Goal: Information Seeking & Learning: Learn about a topic

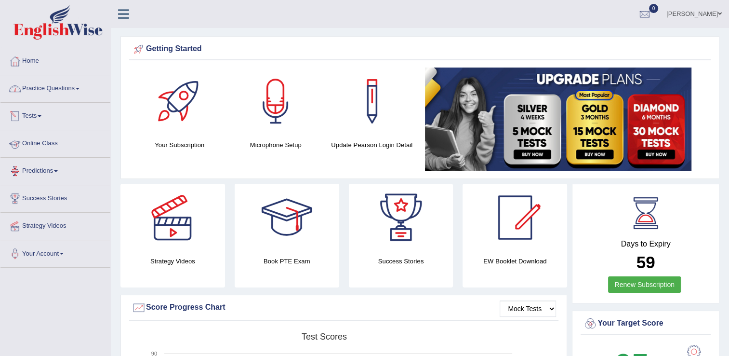
click at [65, 95] on link "Practice Questions" at bounding box center [55, 87] width 110 height 24
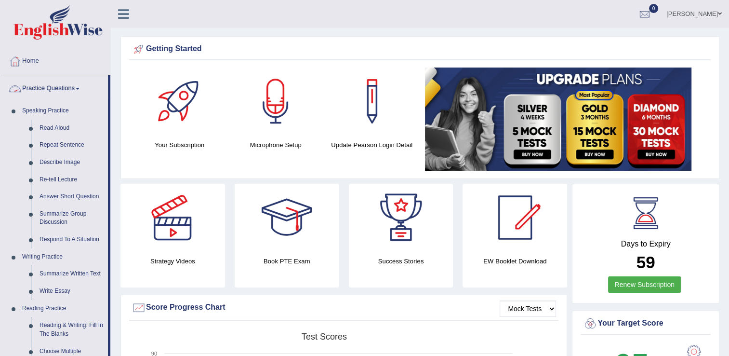
click at [80, 92] on link "Practice Questions" at bounding box center [53, 87] width 107 height 24
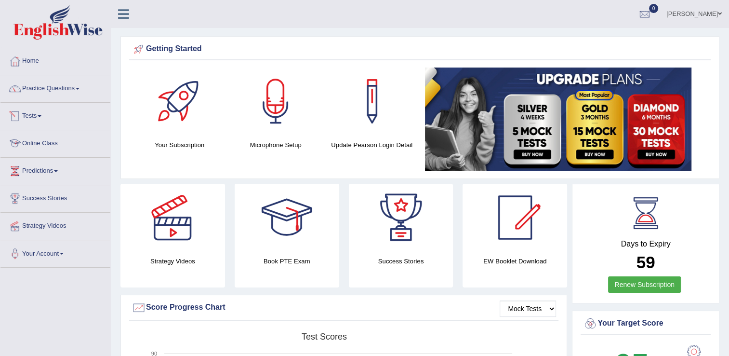
click at [53, 143] on link "Online Class" at bounding box center [55, 142] width 110 height 24
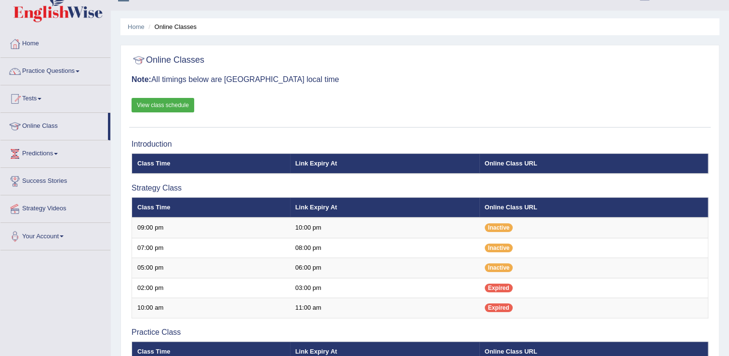
scroll to position [15, 0]
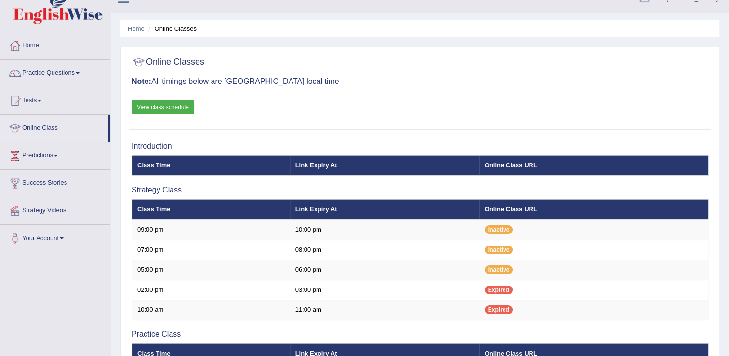
click at [156, 108] on link "View class schedule" at bounding box center [163, 107] width 63 height 14
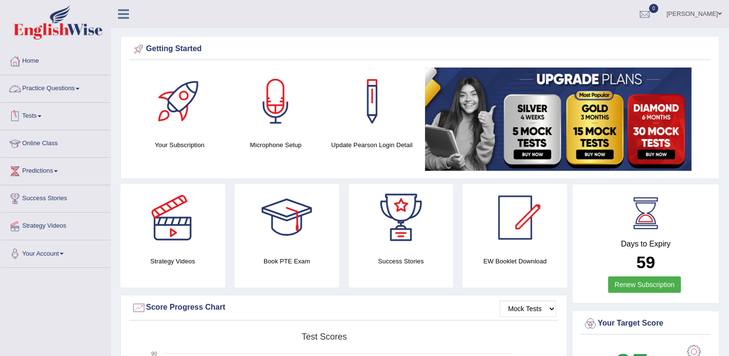
click at [59, 88] on link "Practice Questions" at bounding box center [55, 87] width 110 height 24
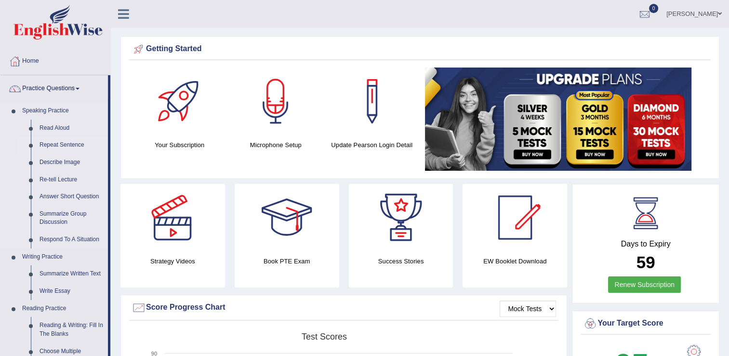
click at [70, 145] on link "Repeat Sentence" at bounding box center [71, 144] width 73 height 17
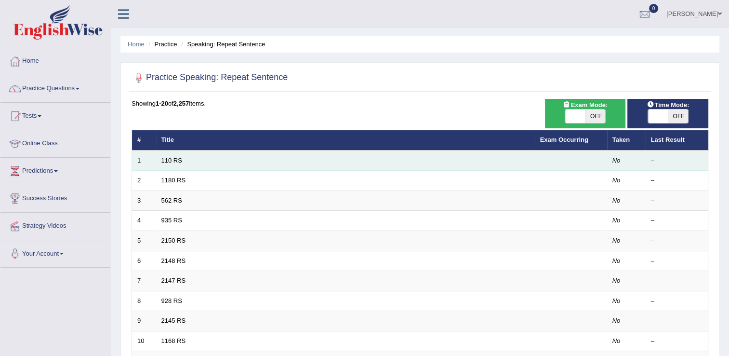
click at [187, 161] on td "110 RS" at bounding box center [345, 160] width 379 height 20
click at [172, 163] on td "110 RS" at bounding box center [345, 160] width 379 height 20
click at [172, 159] on link "110 RS" at bounding box center [171, 160] width 21 height 7
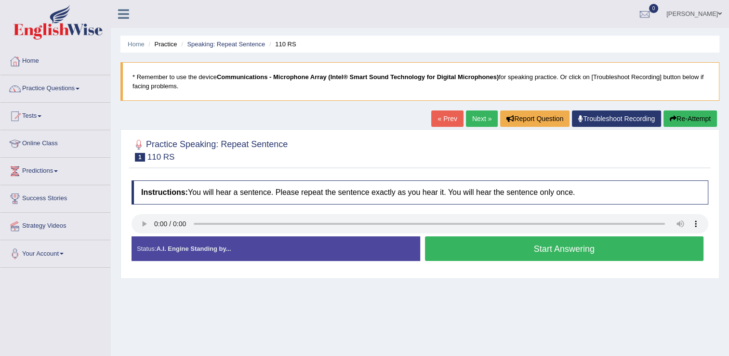
click at [476, 244] on button "Start Answering" at bounding box center [564, 248] width 279 height 25
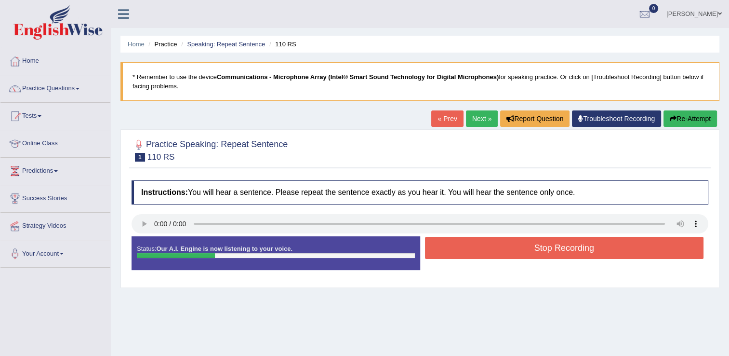
click at [476, 244] on button "Stop Recording" at bounding box center [564, 248] width 279 height 22
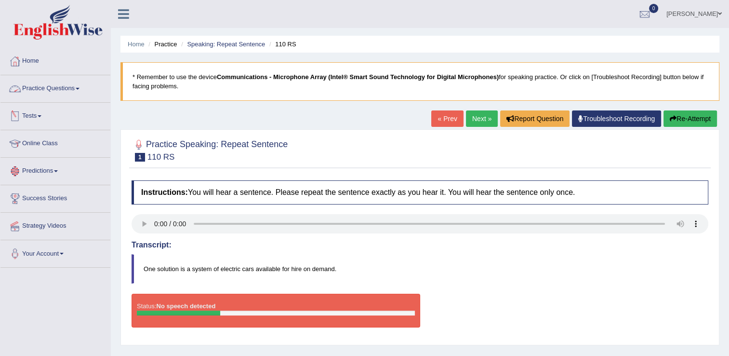
click at [67, 90] on link "Practice Questions" at bounding box center [55, 87] width 110 height 24
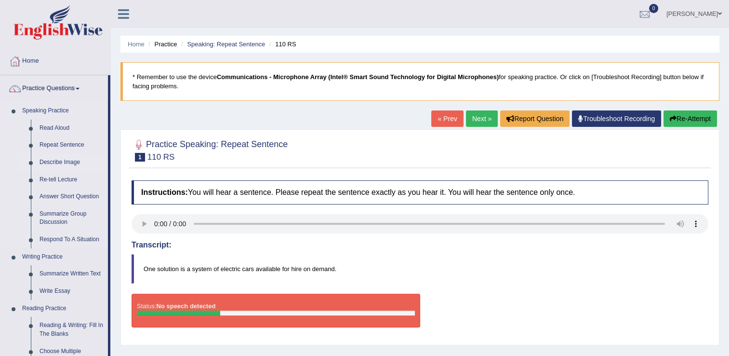
click at [68, 161] on link "Describe Image" at bounding box center [71, 162] width 73 height 17
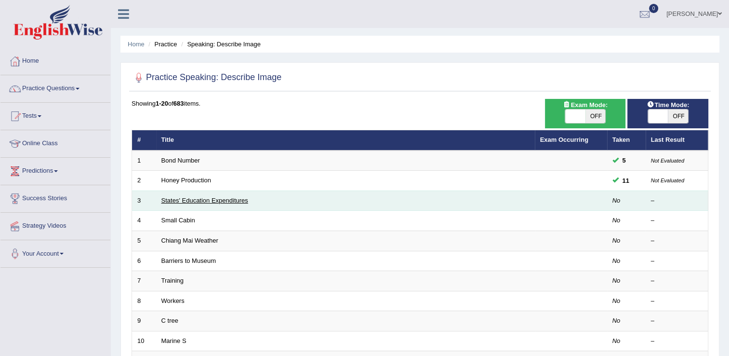
click at [192, 198] on link "States' Education Expenditures" at bounding box center [204, 200] width 87 height 7
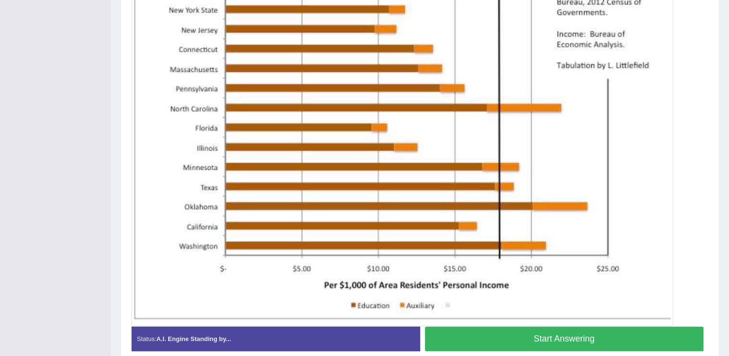
scroll to position [286, 0]
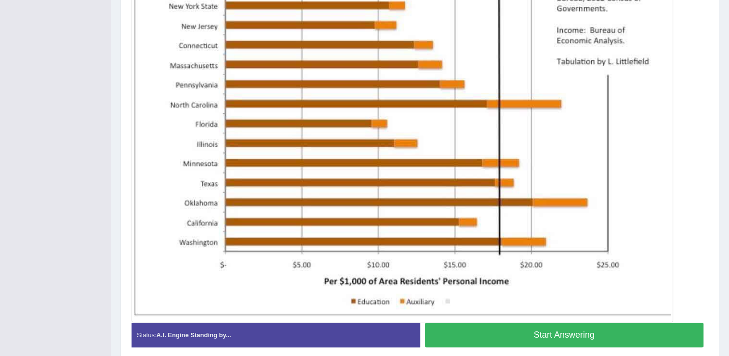
click at [618, 325] on button "Start Answering" at bounding box center [564, 334] width 279 height 25
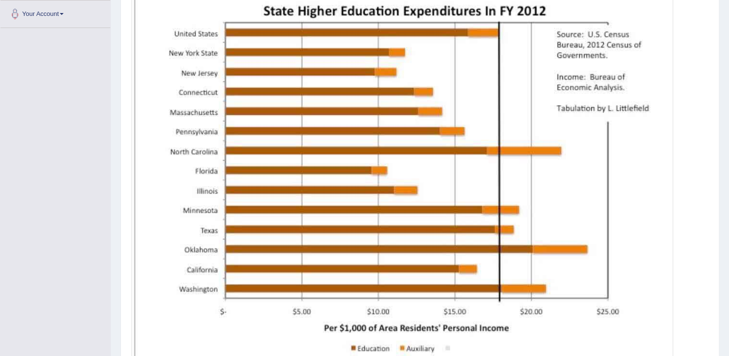
scroll to position [334, 0]
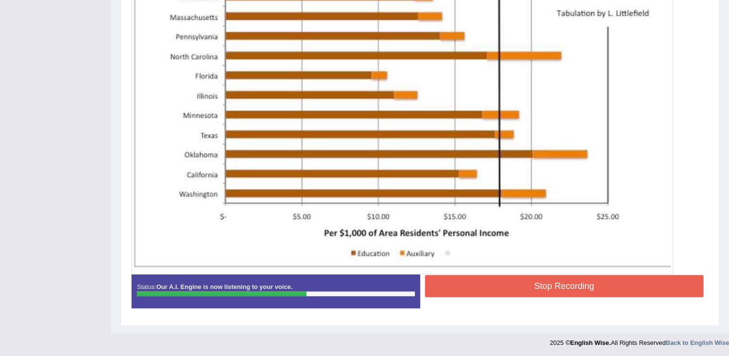
click at [563, 286] on button "Stop Recording" at bounding box center [564, 286] width 279 height 22
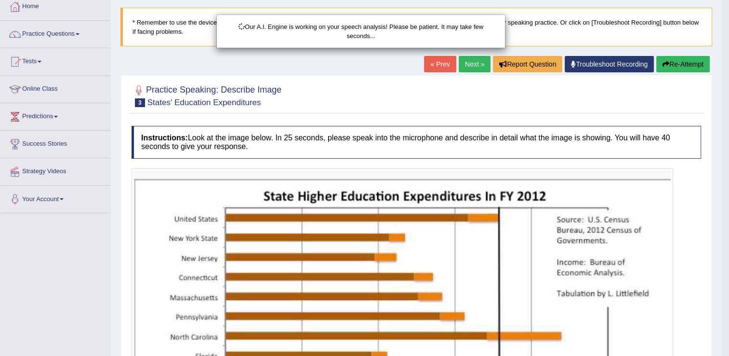
scroll to position [0, 0]
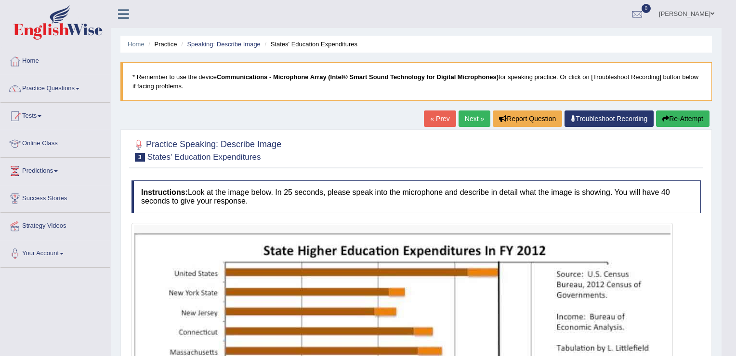
click at [0, 0] on div "Updating answer..." at bounding box center [0, 0] width 0 height 0
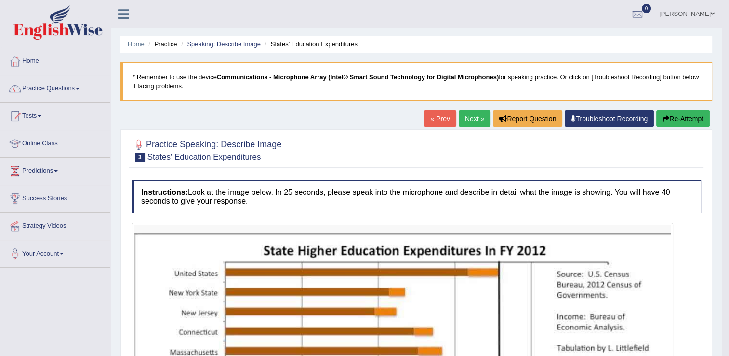
click at [698, 113] on button "Re-Attempt" at bounding box center [682, 118] width 53 height 16
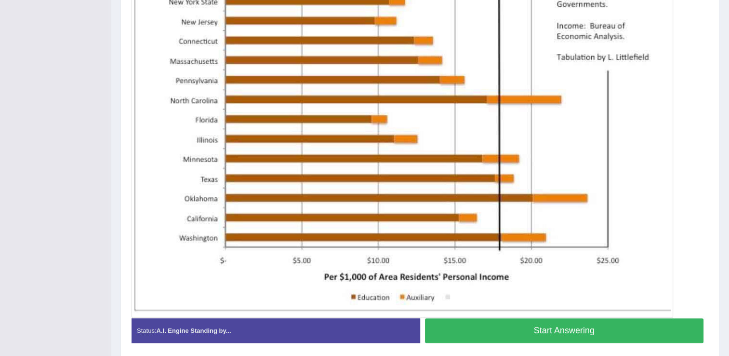
scroll to position [304, 0]
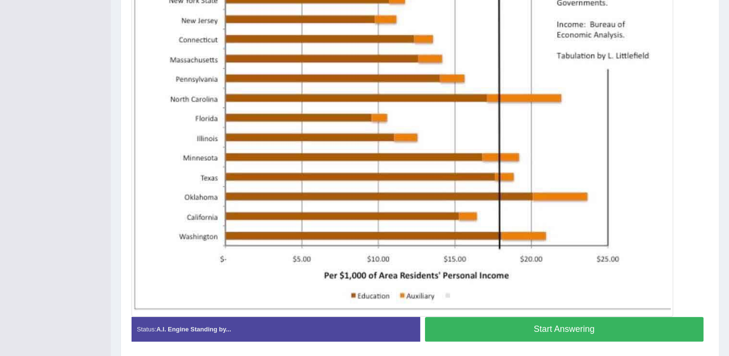
click at [578, 321] on button "Start Answering" at bounding box center [564, 329] width 279 height 25
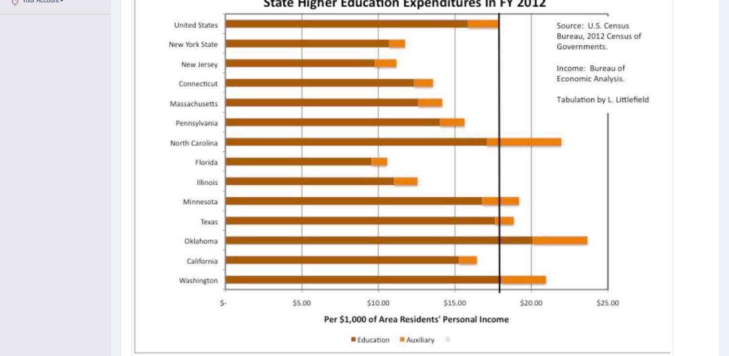
scroll to position [339, 0]
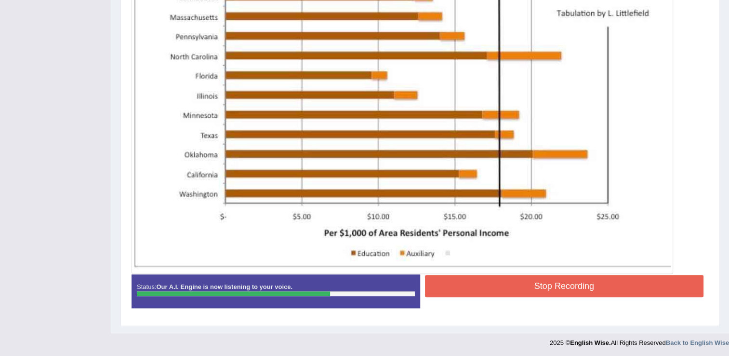
click at [611, 288] on button "Stop Recording" at bounding box center [564, 286] width 279 height 22
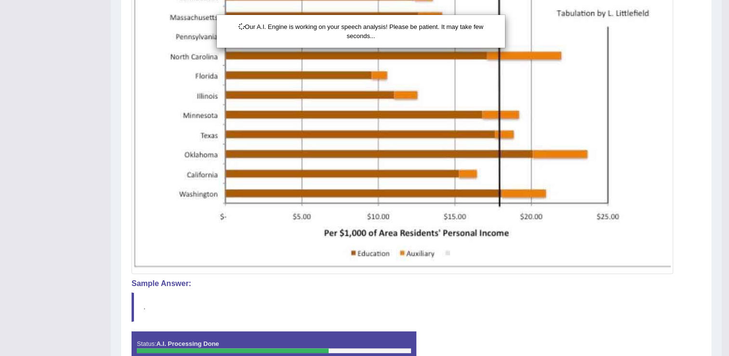
drag, startPoint x: 732, startPoint y: 253, endPoint x: 738, endPoint y: 57, distance: 196.2
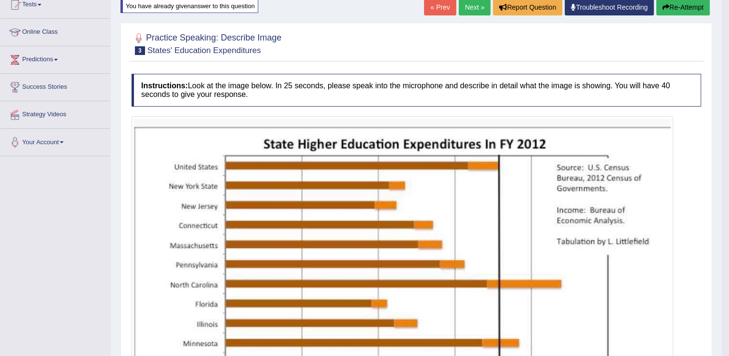
scroll to position [110, 0]
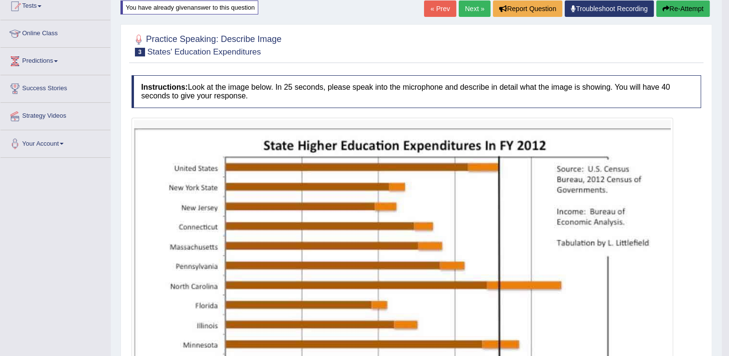
click at [688, 9] on button "Re-Attempt" at bounding box center [682, 8] width 53 height 16
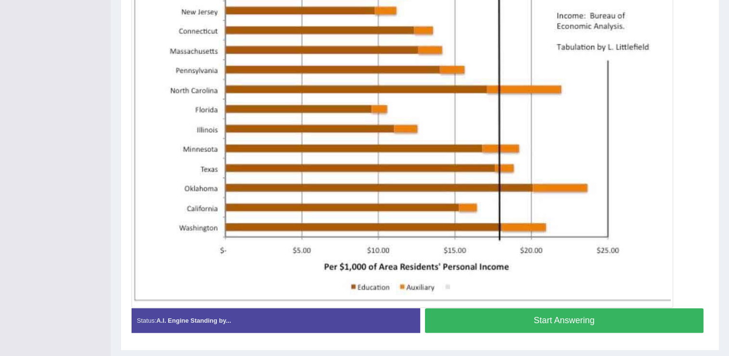
scroll to position [321, 0]
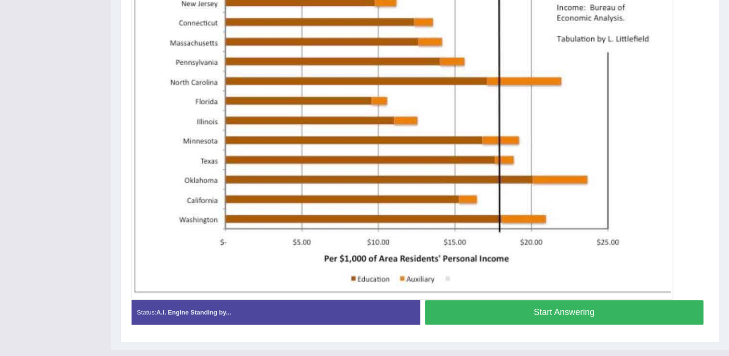
click at [616, 317] on button "Start Answering" at bounding box center [564, 312] width 279 height 25
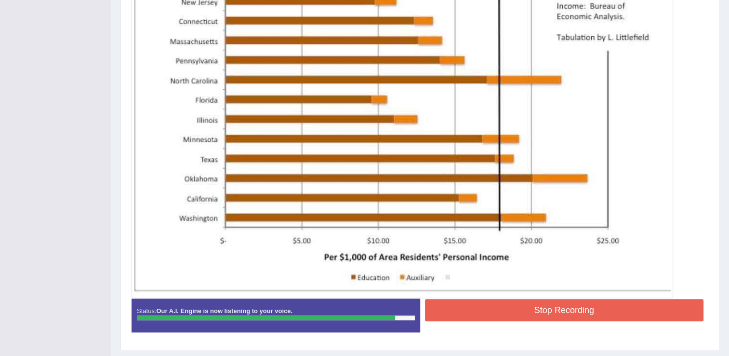
scroll to position [317, 0]
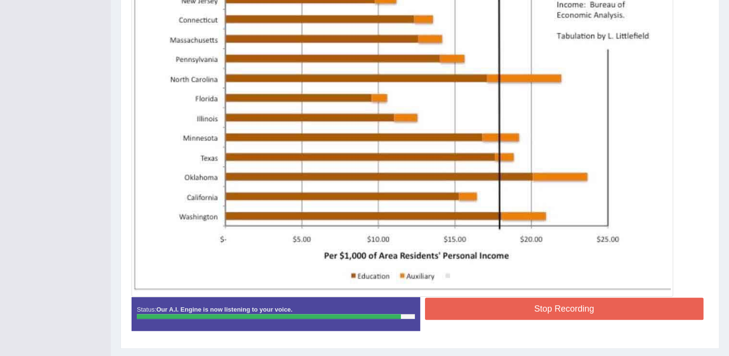
click at [616, 313] on button "Stop Recording" at bounding box center [564, 308] width 279 height 22
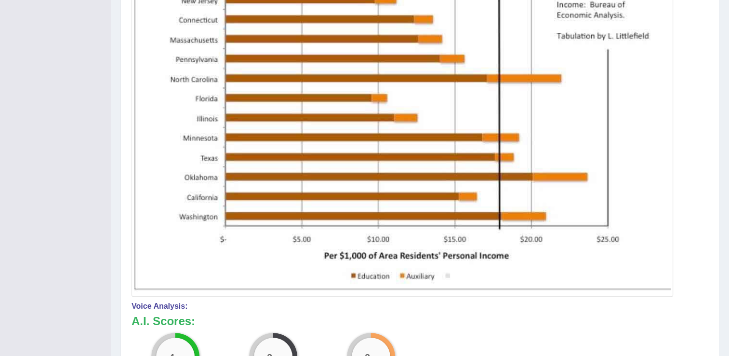
drag, startPoint x: 730, startPoint y: 292, endPoint x: 730, endPoint y: 328, distance: 35.7
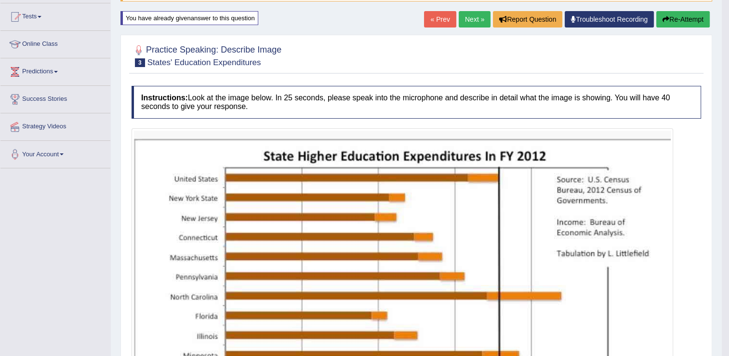
scroll to position [98, 0]
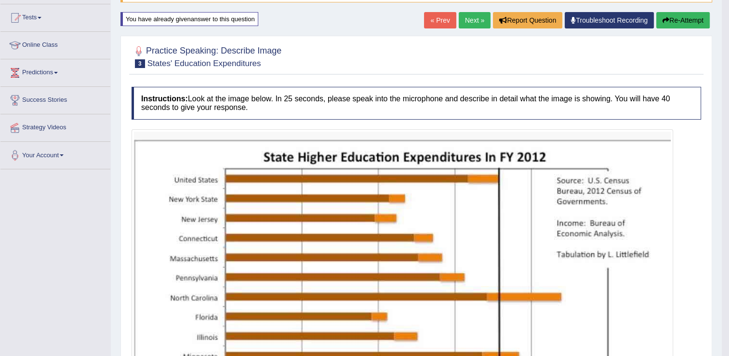
click at [674, 17] on button "Re-Attempt" at bounding box center [682, 20] width 53 height 16
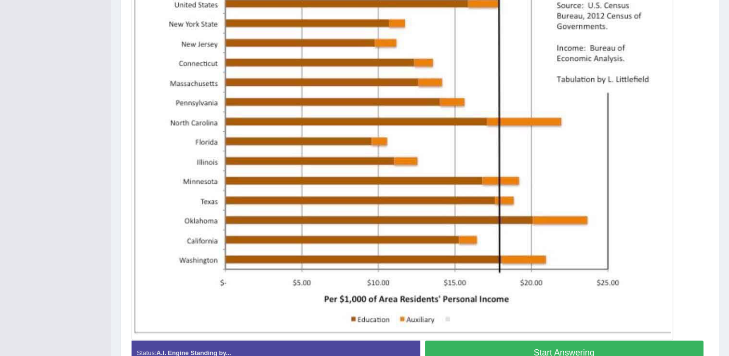
scroll to position [281, 0]
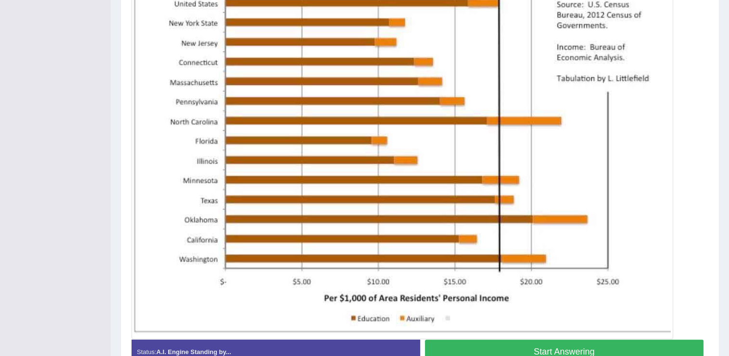
click at [603, 345] on button "Start Answering" at bounding box center [564, 351] width 279 height 25
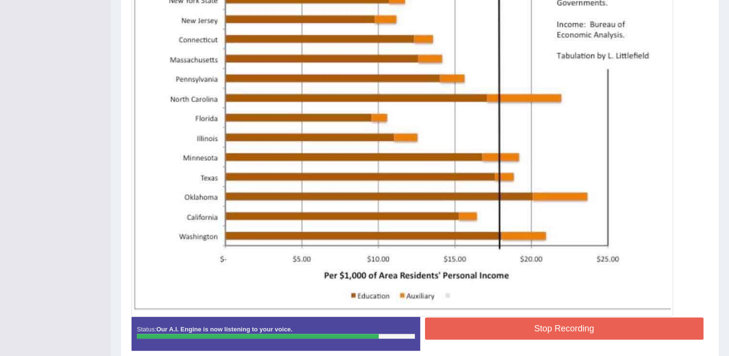
scroll to position [298, 0]
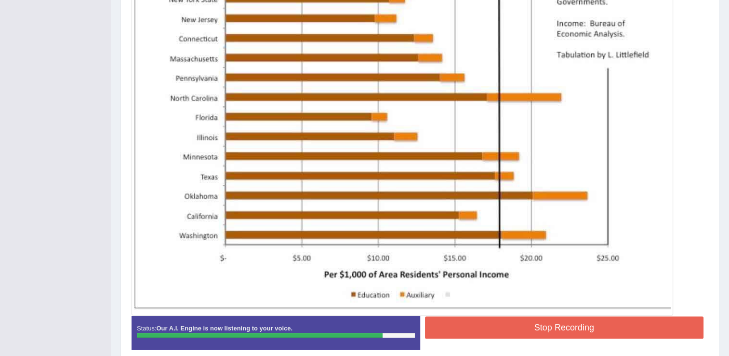
click at [613, 317] on button "Stop Recording" at bounding box center [564, 327] width 279 height 22
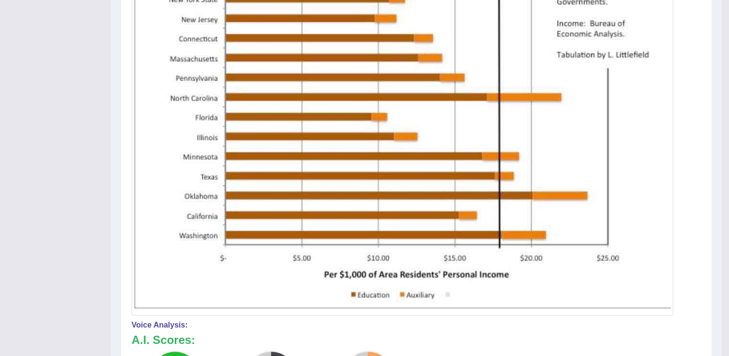
drag, startPoint x: 730, startPoint y: 157, endPoint x: 732, endPoint y: 180, distance: 23.2
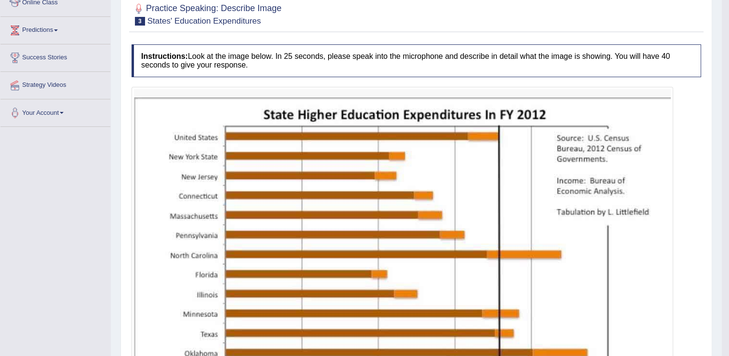
scroll to position [0, 0]
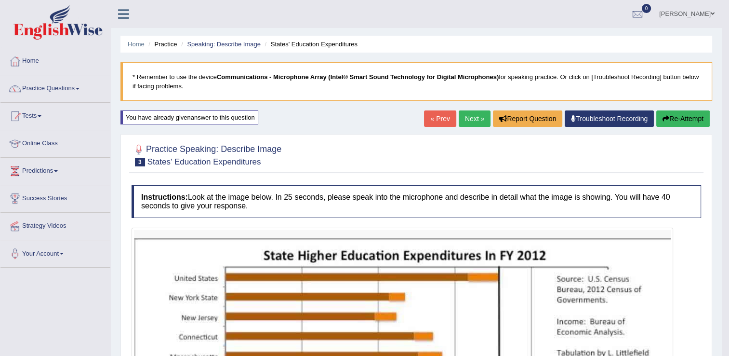
click at [682, 113] on button "Re-Attempt" at bounding box center [682, 118] width 53 height 16
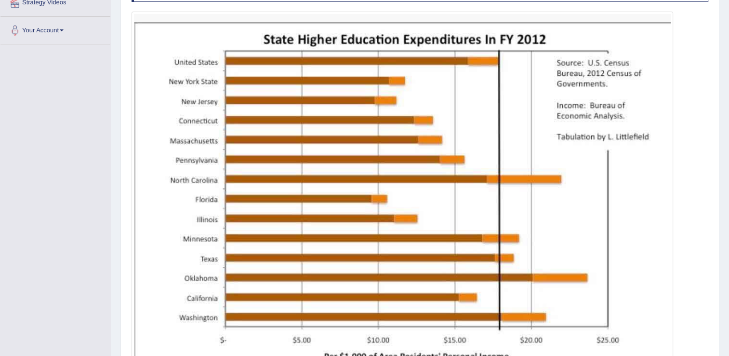
scroll to position [337, 0]
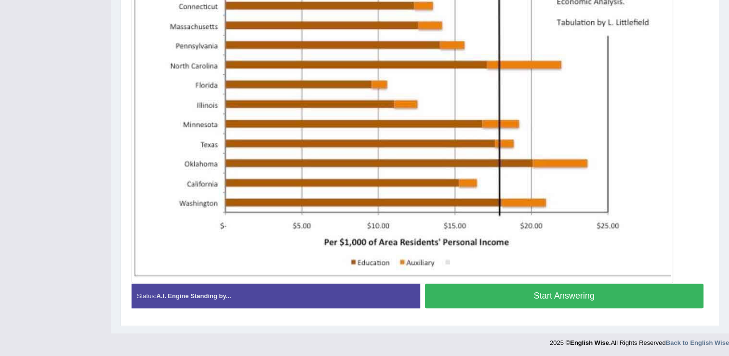
click at [648, 300] on button "Start Answering" at bounding box center [564, 295] width 279 height 25
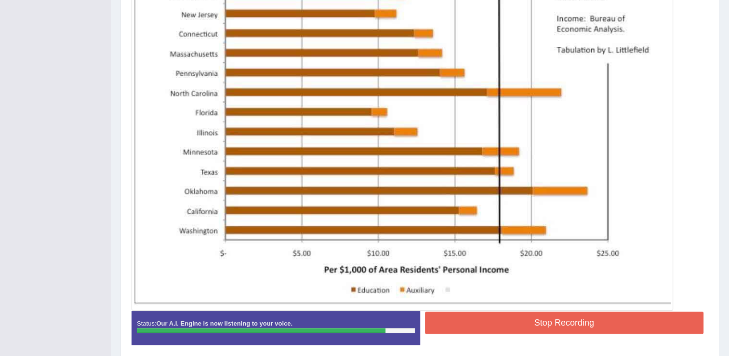
scroll to position [302, 0]
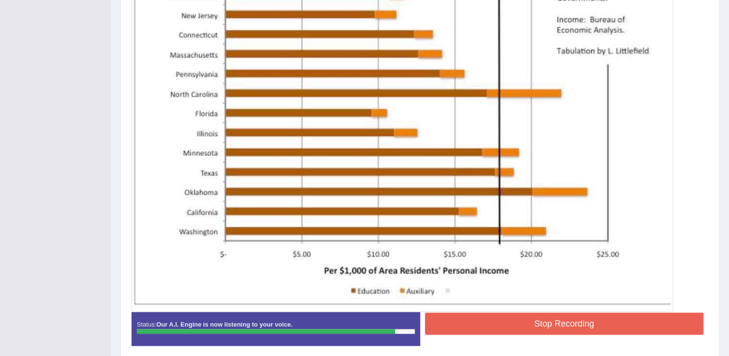
click at [618, 313] on button "Stop Recording" at bounding box center [564, 323] width 279 height 22
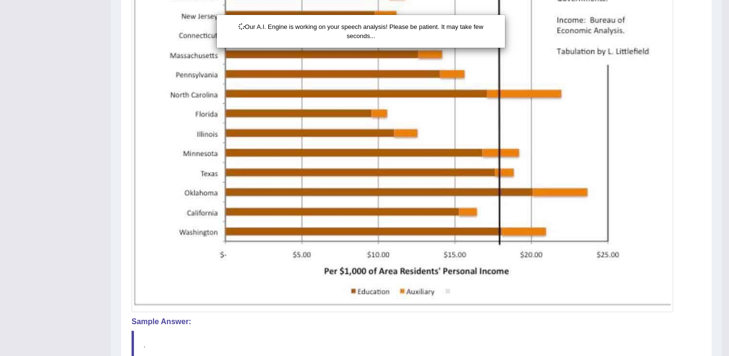
scroll to position [396, 0]
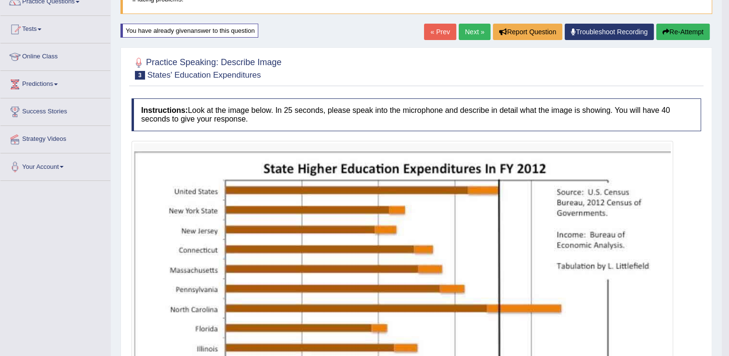
drag, startPoint x: 730, startPoint y: 205, endPoint x: 725, endPoint y: 191, distance: 15.4
click at [725, 191] on html "Toggle navigation Home Practice Questions Speaking Practice Read Aloud Repeat S…" at bounding box center [364, 91] width 729 height 356
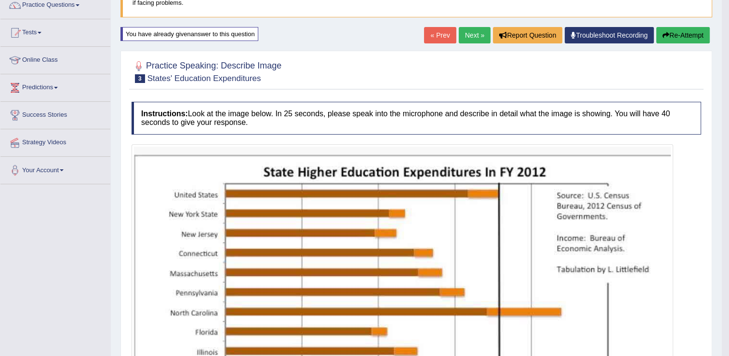
click at [689, 34] on button "Re-Attempt" at bounding box center [682, 35] width 53 height 16
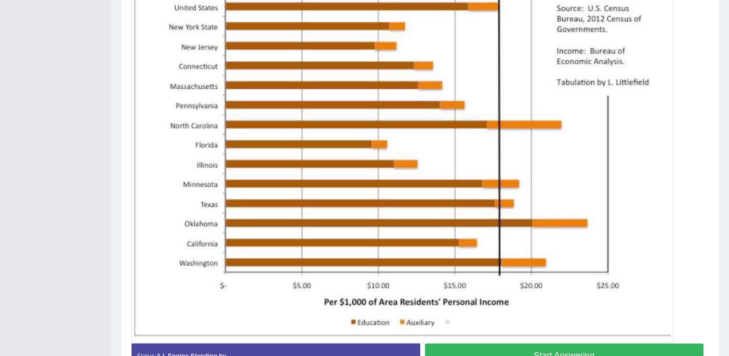
scroll to position [278, 0]
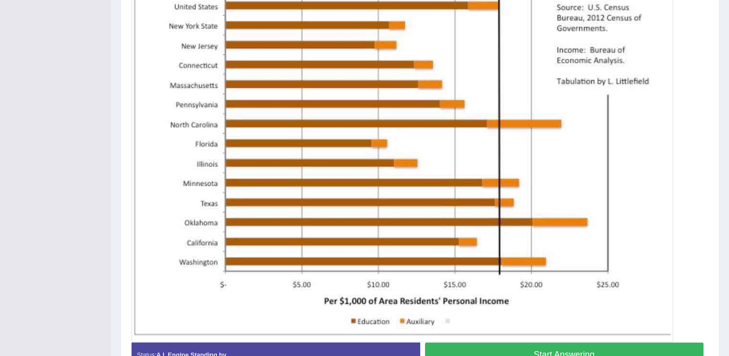
click at [611, 351] on button "Start Answering" at bounding box center [564, 354] width 279 height 25
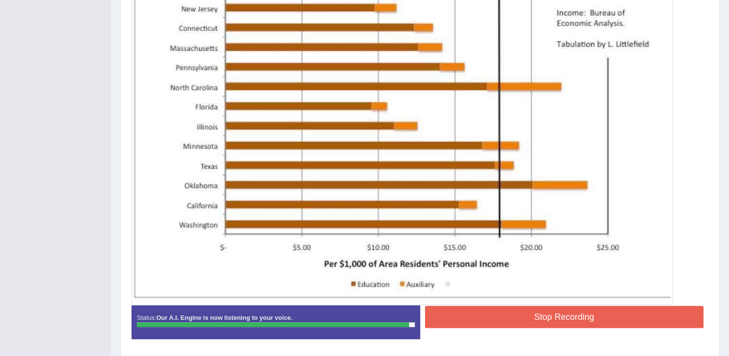
scroll to position [309, 0]
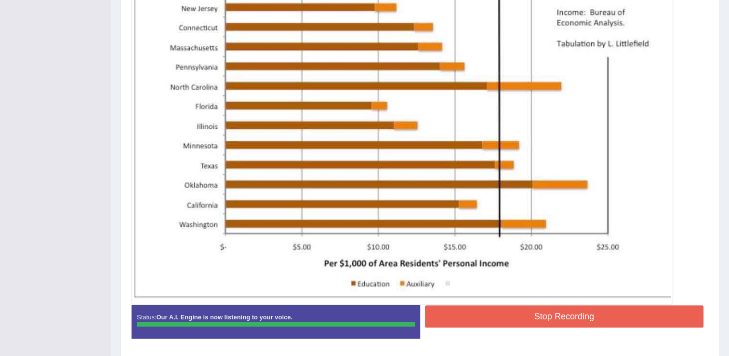
click at [613, 313] on button "Stop Recording" at bounding box center [564, 316] width 279 height 22
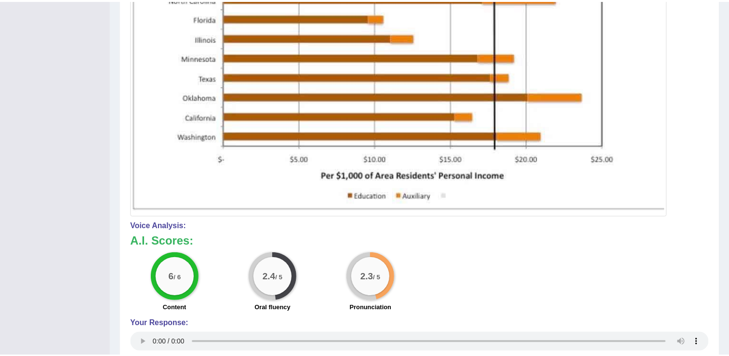
scroll to position [398, 0]
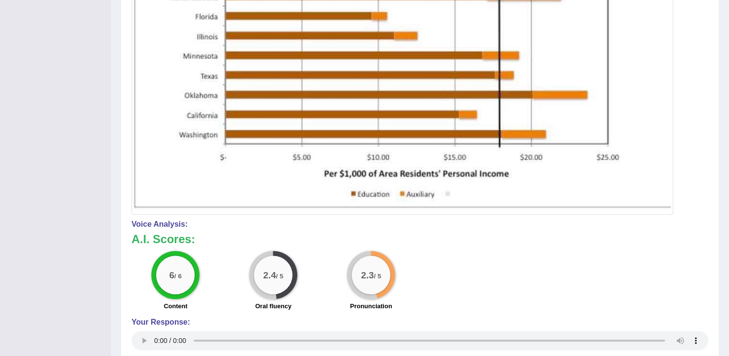
drag, startPoint x: 733, startPoint y: 159, endPoint x: 735, endPoint y: 261, distance: 102.2
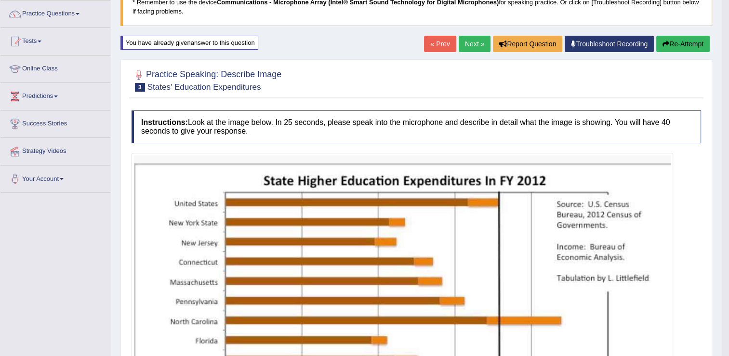
scroll to position [76, 0]
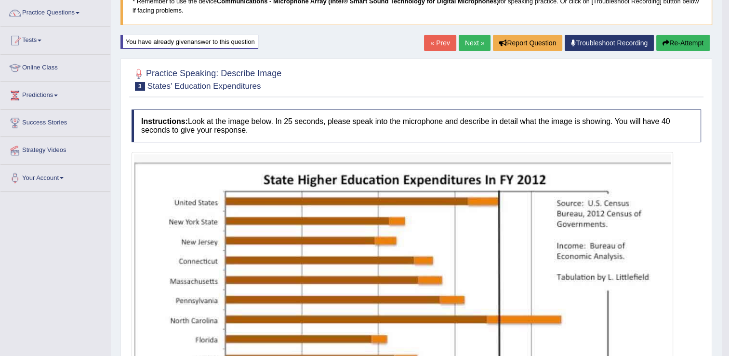
click at [678, 44] on button "Re-Attempt" at bounding box center [682, 43] width 53 height 16
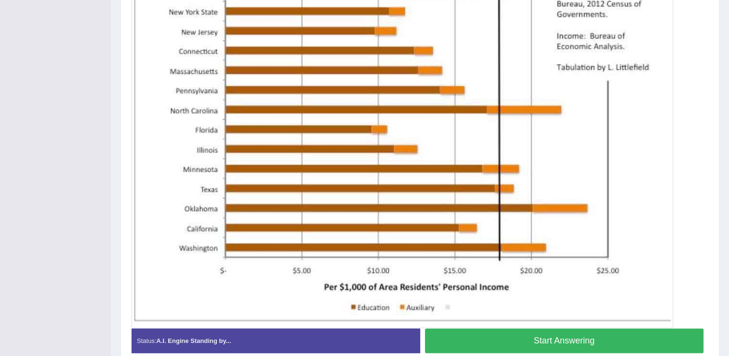
scroll to position [291, 0]
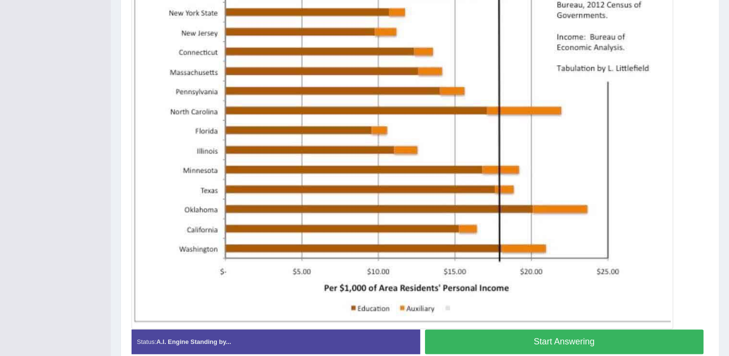
click at [581, 329] on div "Created with Highcharts 7.1.2 Great Too slow Too fast Time Speech pace meter: 0…" at bounding box center [566, 329] width 293 height 0
click at [583, 334] on button "Start Answering" at bounding box center [564, 341] width 279 height 25
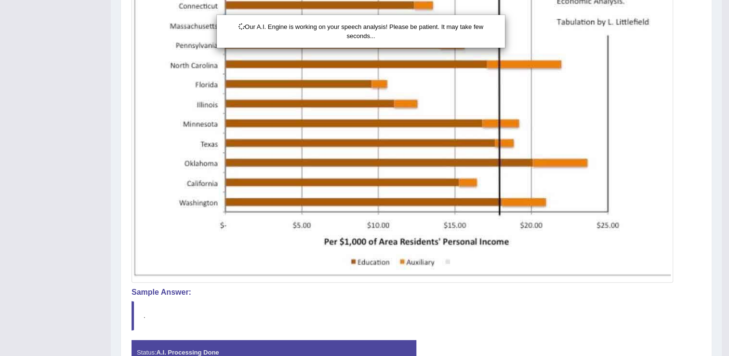
scroll to position [396, 0]
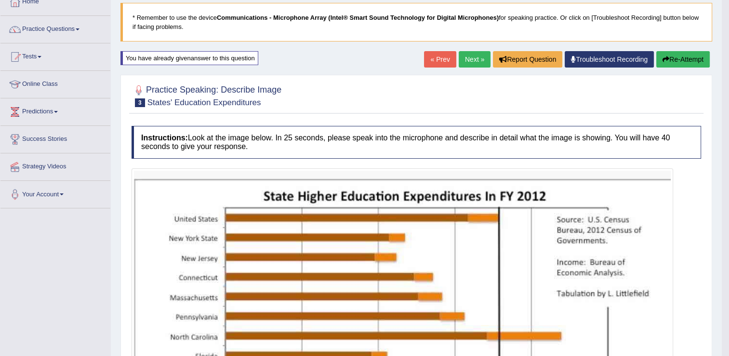
scroll to position [58, 0]
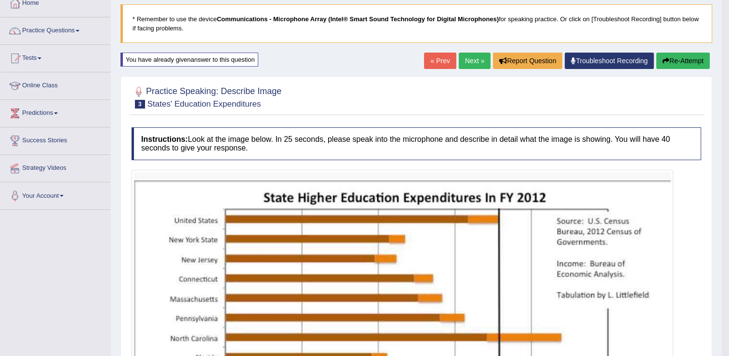
click at [679, 58] on button "Re-Attempt" at bounding box center [682, 61] width 53 height 16
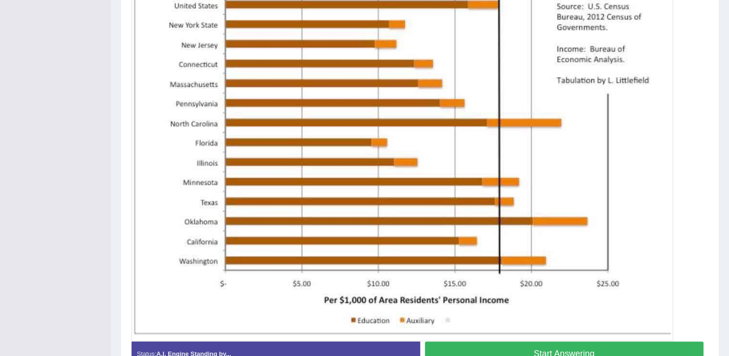
scroll to position [291, 0]
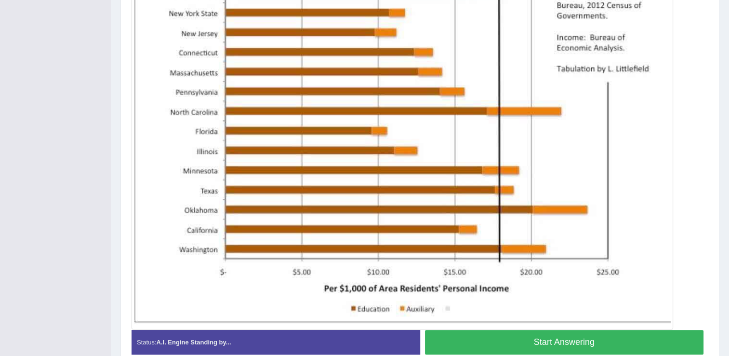
click at [629, 333] on button "Start Answering" at bounding box center [564, 342] width 279 height 25
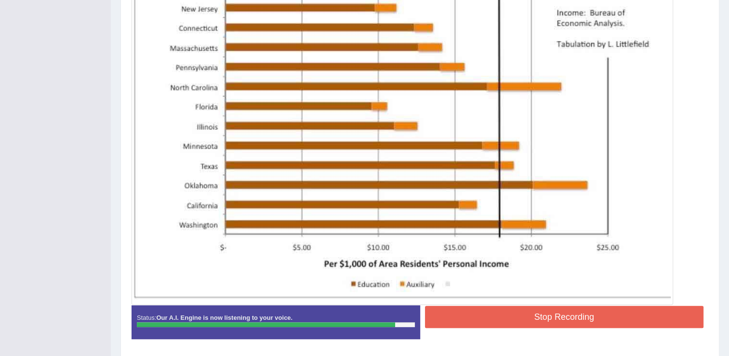
scroll to position [312, 0]
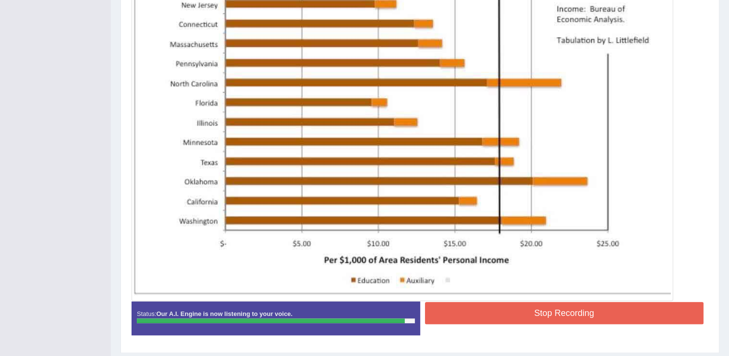
click at [601, 311] on button "Stop Recording" at bounding box center [564, 313] width 279 height 22
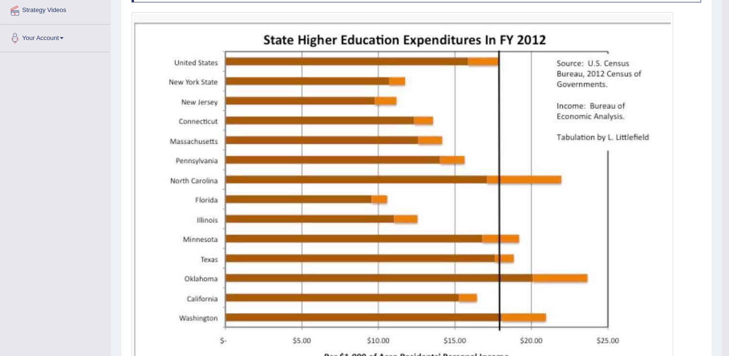
scroll to position [73, 0]
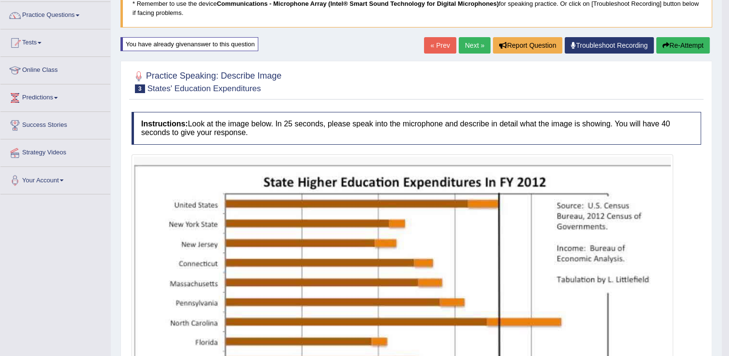
drag, startPoint x: 732, startPoint y: 155, endPoint x: 732, endPoint y: 111, distance: 43.8
click at [729, 111] on html "Toggle navigation Home Practice Questions Speaking Practice Read Aloud Repeat S…" at bounding box center [364, 105] width 729 height 356
click at [682, 41] on button "Re-Attempt" at bounding box center [682, 45] width 53 height 16
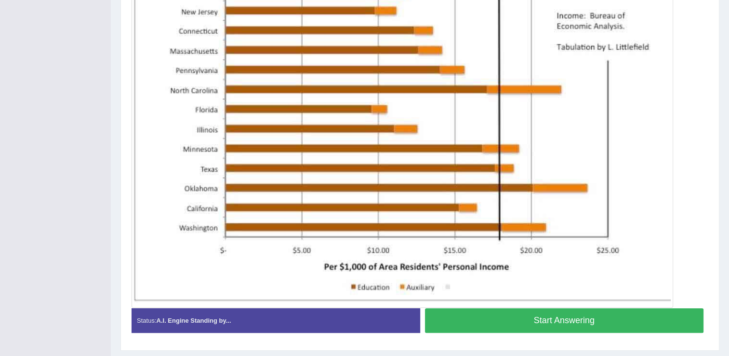
scroll to position [298, 0]
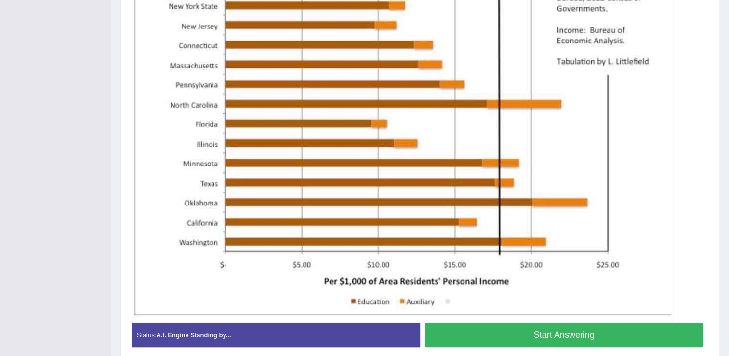
click at [606, 323] on button "Start Answering" at bounding box center [564, 334] width 279 height 25
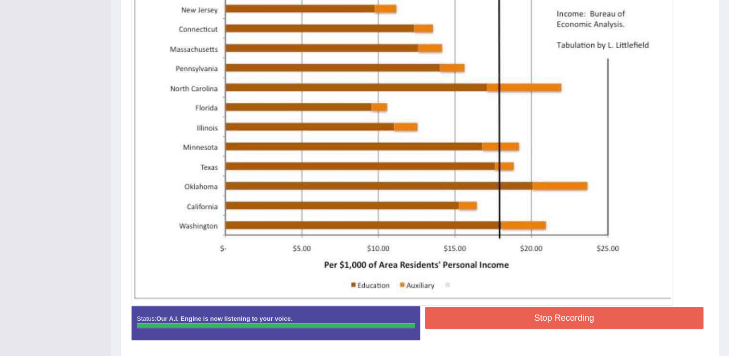
scroll to position [311, 0]
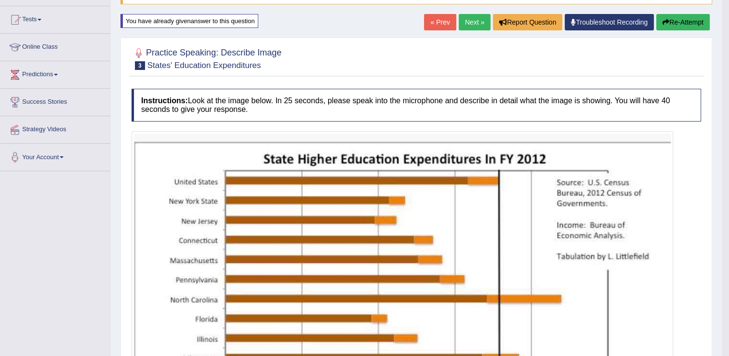
scroll to position [93, 0]
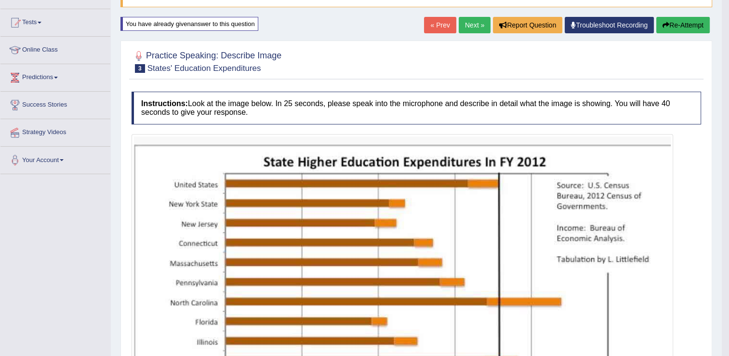
click at [687, 19] on button "Re-Attempt" at bounding box center [682, 25] width 53 height 16
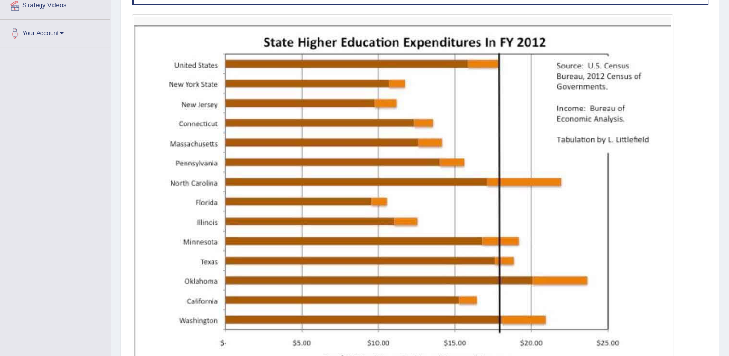
scroll to position [335, 0]
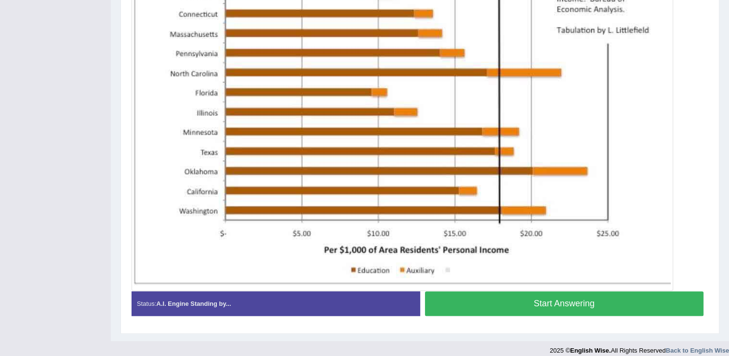
click at [629, 298] on button "Start Answering" at bounding box center [564, 303] width 279 height 25
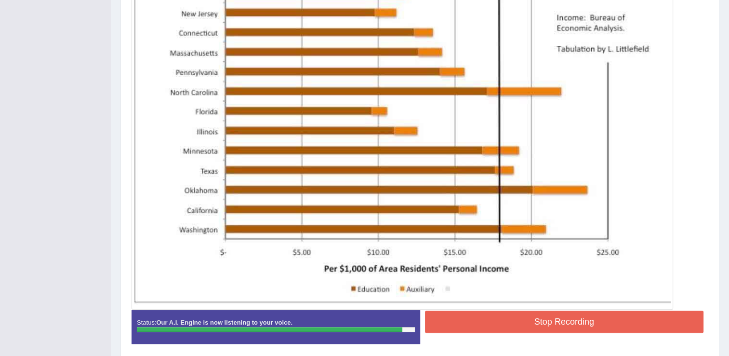
scroll to position [304, 0]
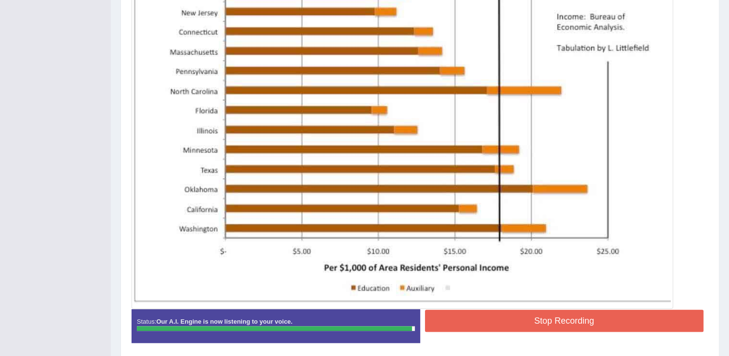
click at [601, 316] on button "Stop Recording" at bounding box center [564, 320] width 279 height 22
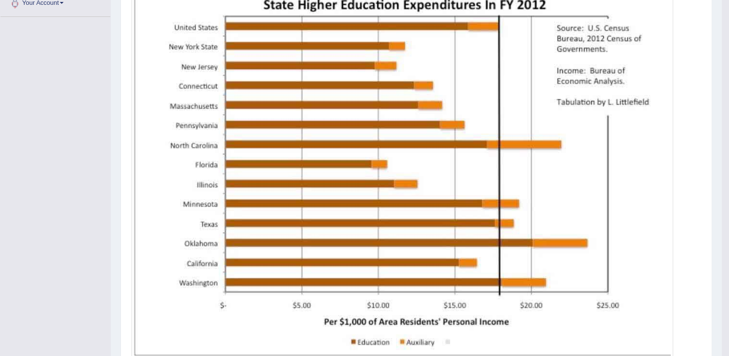
scroll to position [36, 0]
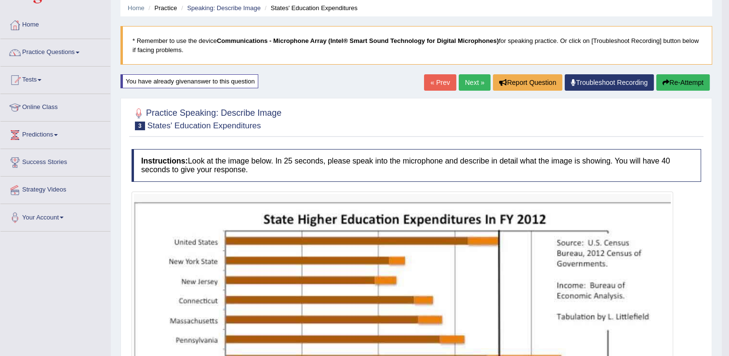
drag, startPoint x: 732, startPoint y: 163, endPoint x: 735, endPoint y: 77, distance: 85.8
click at [729, 77] on html "Toggle navigation Home Practice Questions Speaking Practice Read Aloud Repeat S…" at bounding box center [364, 142] width 729 height 356
click at [479, 83] on link "Next »" at bounding box center [475, 82] width 32 height 16
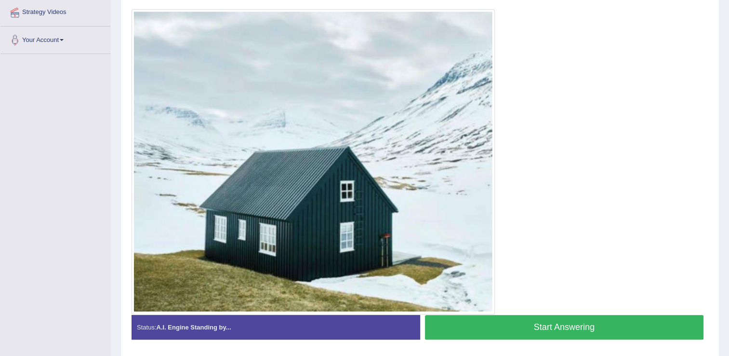
scroll to position [212, 0]
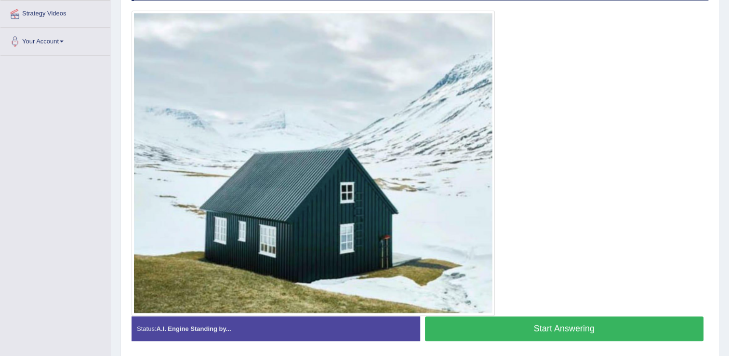
click at [621, 319] on button "Start Answering" at bounding box center [564, 328] width 279 height 25
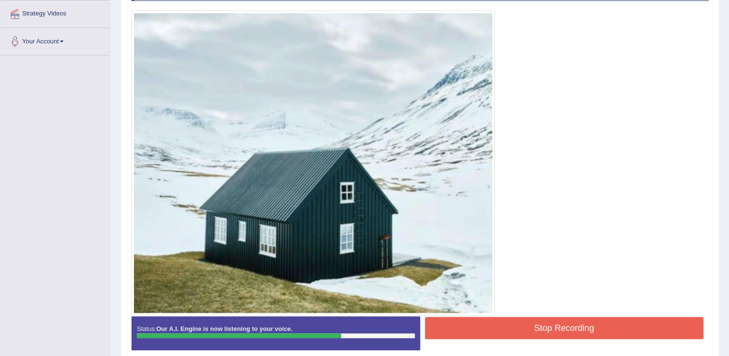
click at [623, 317] on button "Stop Recording" at bounding box center [564, 328] width 279 height 22
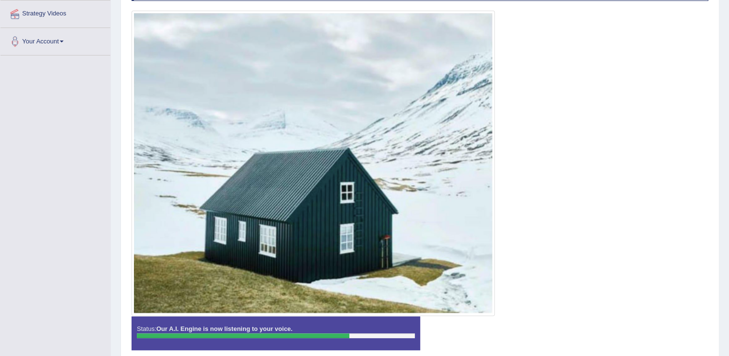
scroll to position [254, 0]
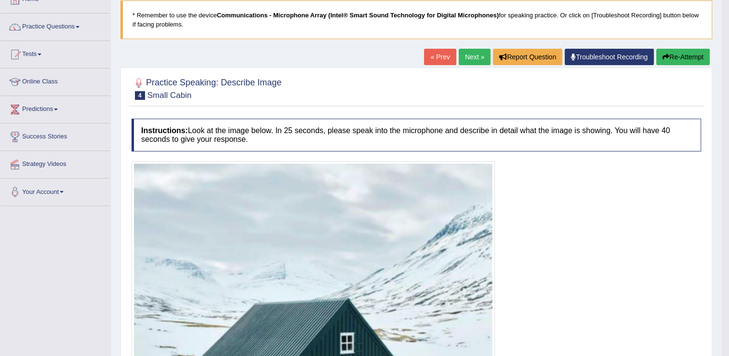
scroll to position [60, 0]
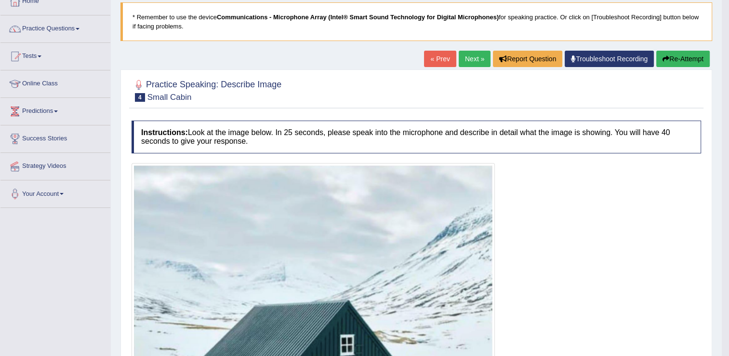
drag, startPoint x: 733, startPoint y: 154, endPoint x: 727, endPoint y: 182, distance: 28.3
click at [727, 182] on html "Toggle navigation Home Practice Questions Speaking Practice Read Aloud Repeat S…" at bounding box center [364, 118] width 729 height 356
click at [680, 64] on button "Re-Attempt" at bounding box center [682, 59] width 53 height 16
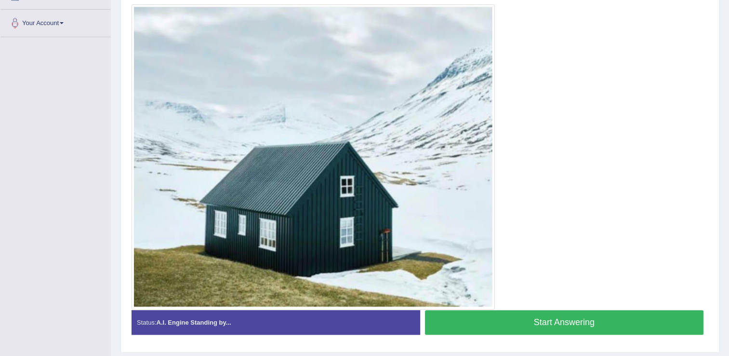
scroll to position [229, 0]
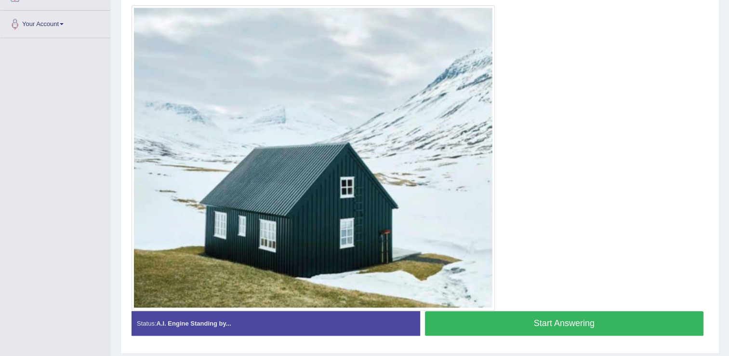
click at [560, 322] on button "Start Answering" at bounding box center [564, 323] width 279 height 25
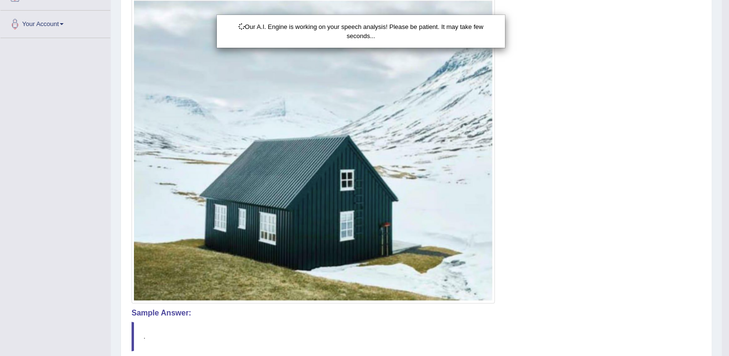
scroll to position [316, 0]
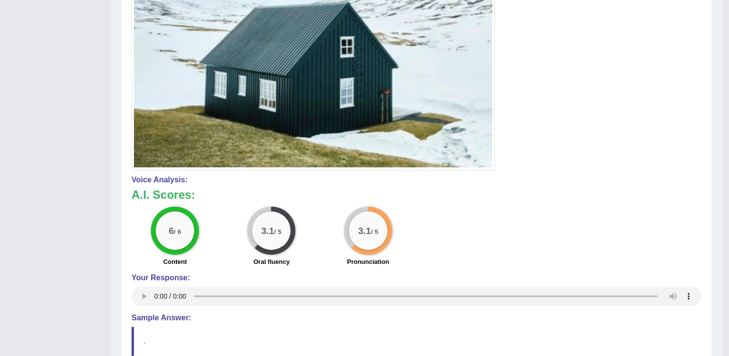
drag, startPoint x: 732, startPoint y: 142, endPoint x: 735, endPoint y: 228, distance: 86.8
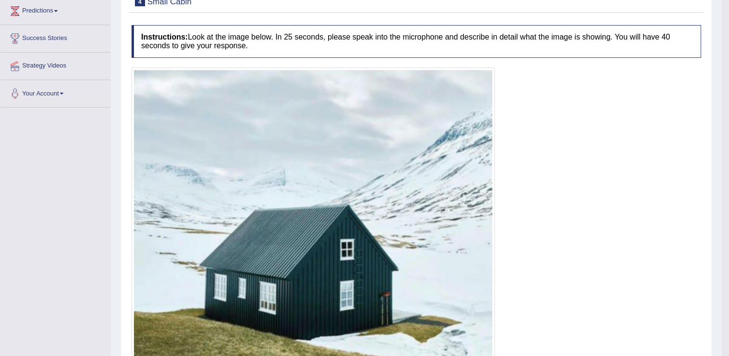
scroll to position [65, 0]
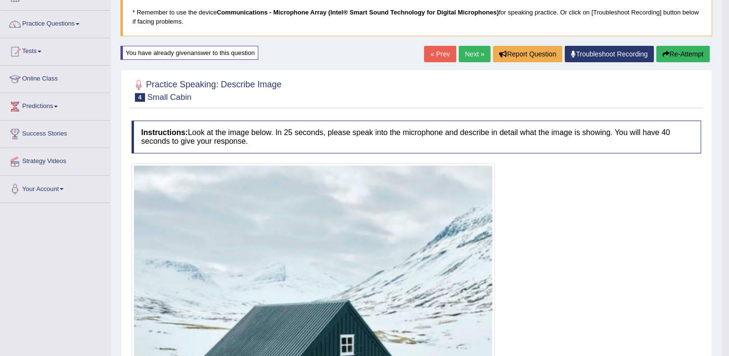
click at [677, 57] on button "Re-Attempt" at bounding box center [682, 54] width 53 height 16
click at [669, 53] on button "Re-Attempt" at bounding box center [682, 54] width 53 height 16
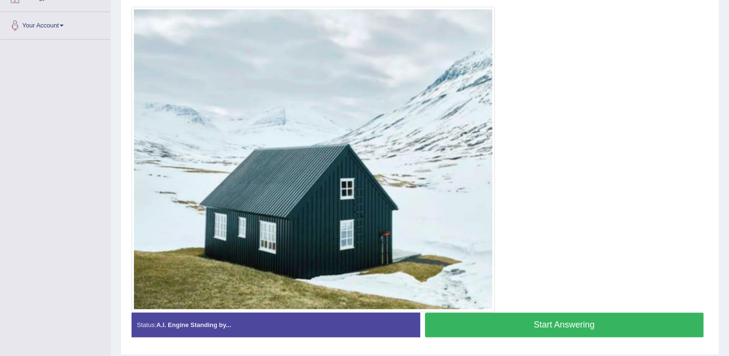
scroll to position [256, 0]
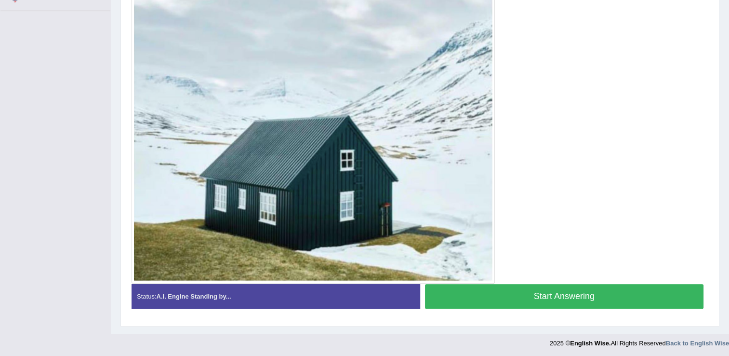
click at [551, 303] on button "Start Answering" at bounding box center [564, 296] width 279 height 25
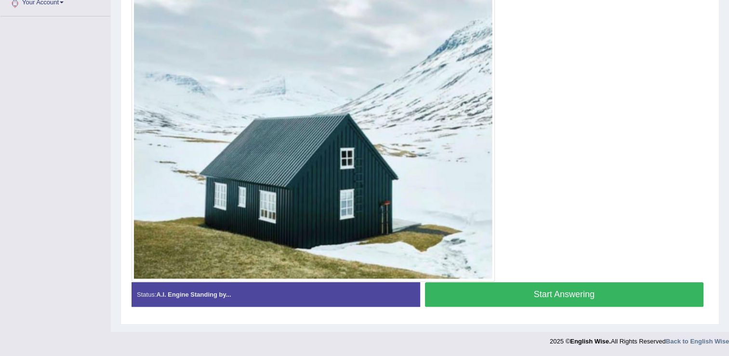
scroll to position [250, 0]
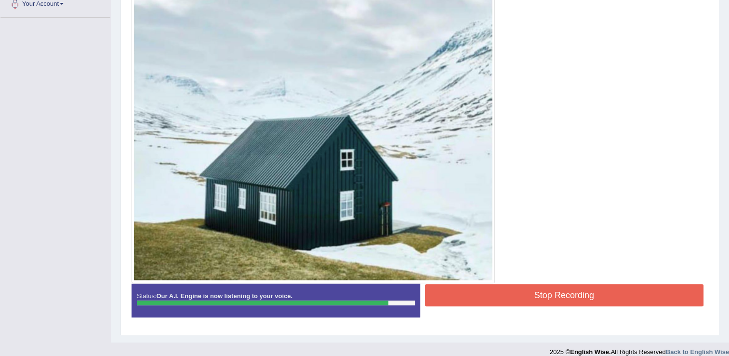
click at [550, 301] on button "Stop Recording" at bounding box center [564, 295] width 279 height 22
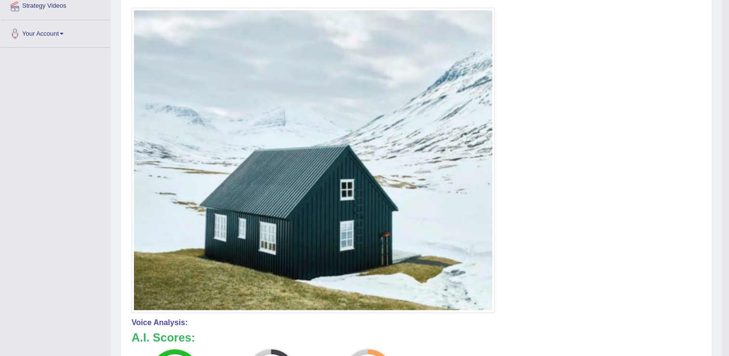
scroll to position [0, 0]
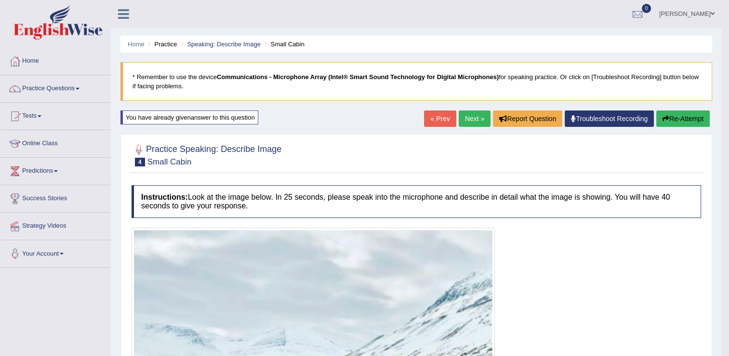
click at [680, 113] on button "Re-Attempt" at bounding box center [682, 118] width 53 height 16
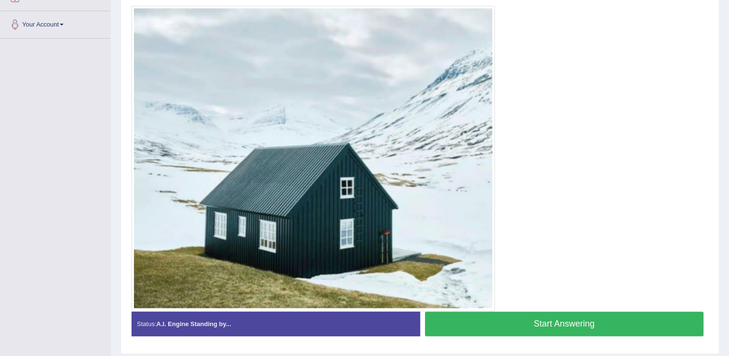
scroll to position [229, 0]
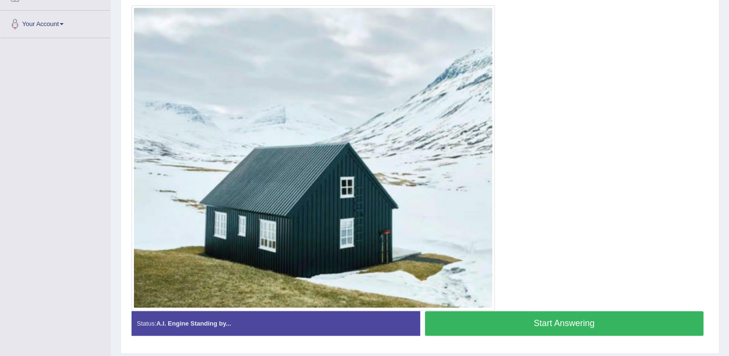
click at [559, 320] on button "Start Answering" at bounding box center [564, 323] width 279 height 25
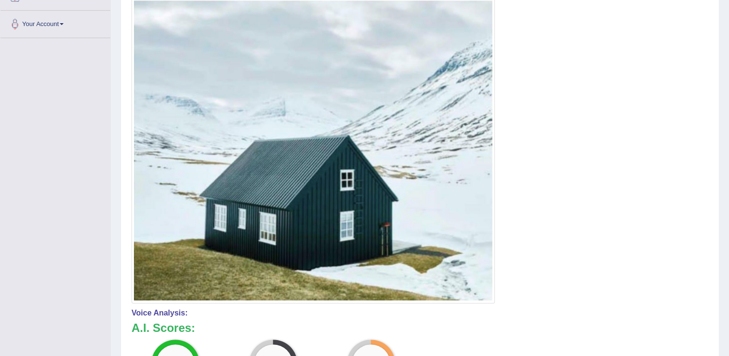
drag, startPoint x: 730, startPoint y: 141, endPoint x: 738, endPoint y: 209, distance: 68.3
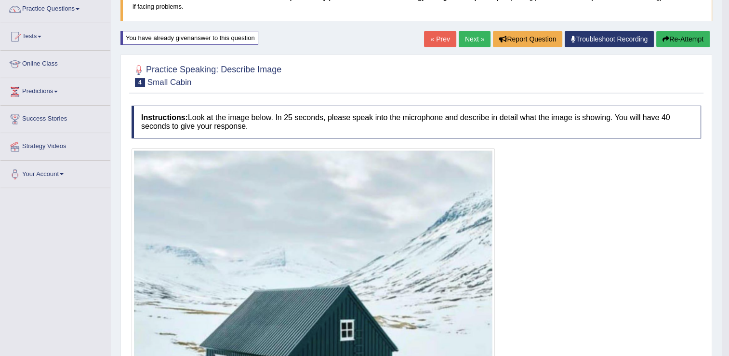
scroll to position [74, 0]
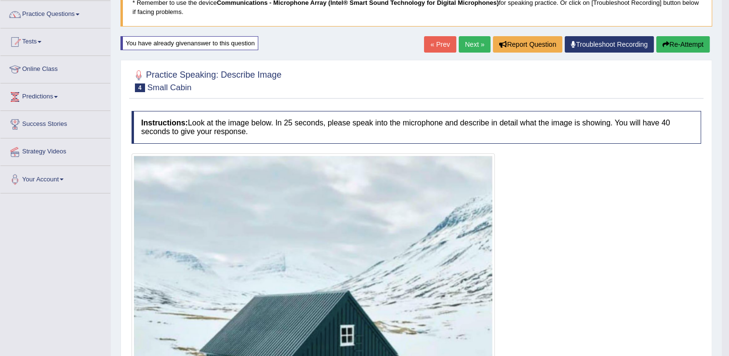
click at [691, 43] on button "Re-Attempt" at bounding box center [682, 44] width 53 height 16
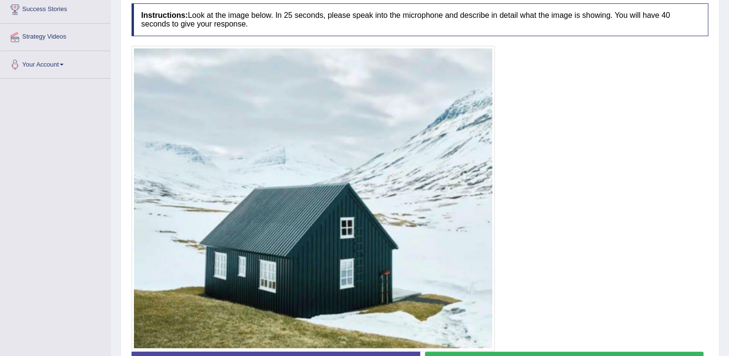
scroll to position [256, 0]
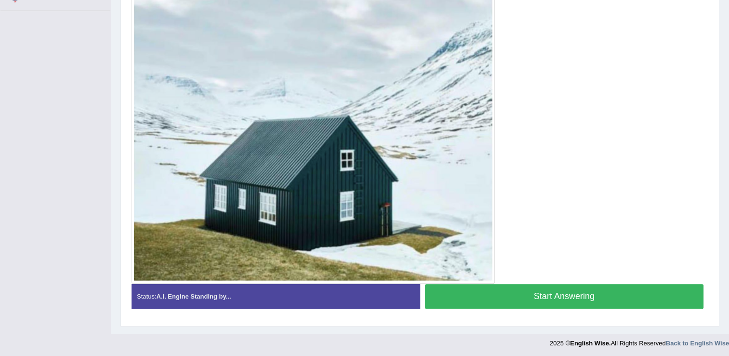
click at [576, 292] on button "Start Answering" at bounding box center [564, 296] width 279 height 25
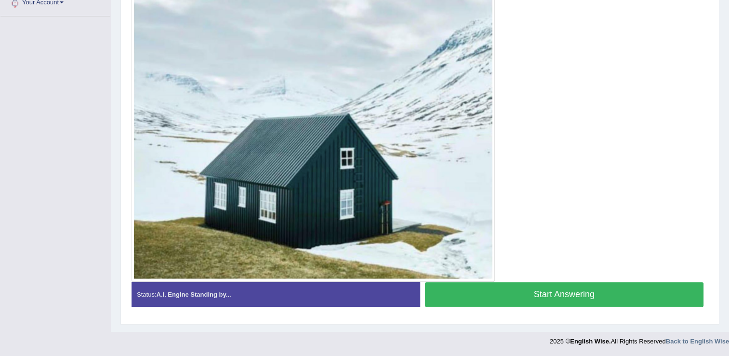
scroll to position [250, 0]
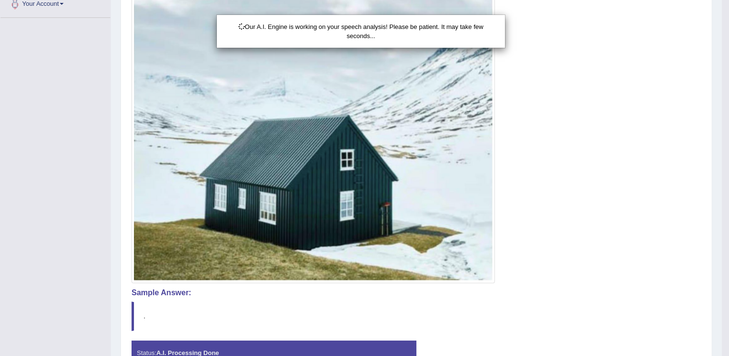
scroll to position [316, 0]
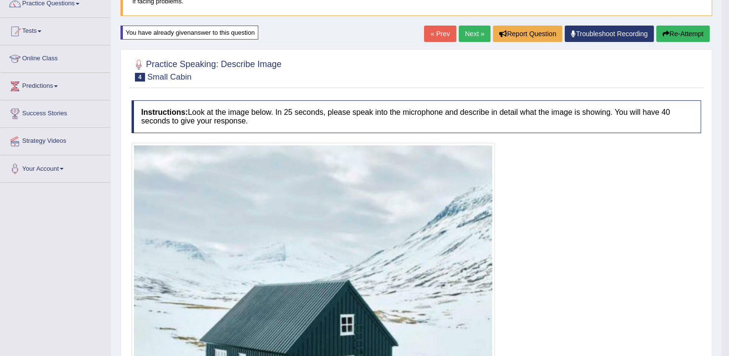
drag, startPoint x: 732, startPoint y: 142, endPoint x: 727, endPoint y: 132, distance: 11.7
click at [727, 132] on html "Toggle navigation Home Practice Questions Speaking Practice Read Aloud Repeat S…" at bounding box center [364, 93] width 729 height 356
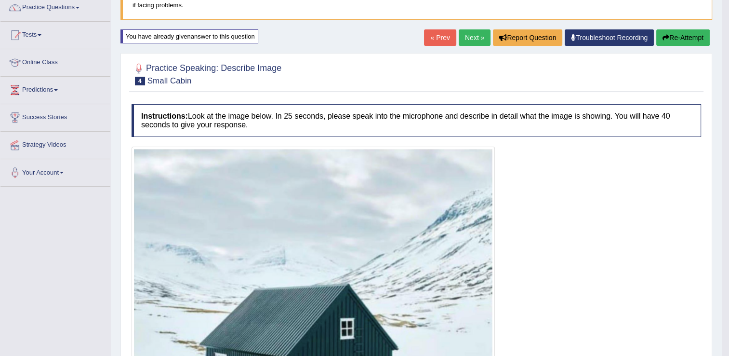
click at [688, 38] on button "Re-Attempt" at bounding box center [682, 37] width 53 height 16
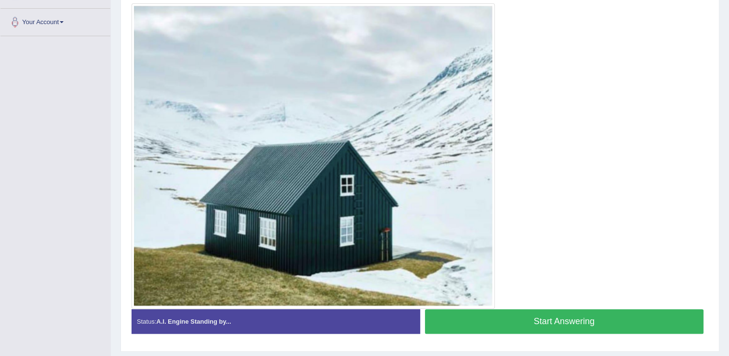
scroll to position [231, 0]
click at [584, 317] on button "Start Answering" at bounding box center [564, 321] width 279 height 25
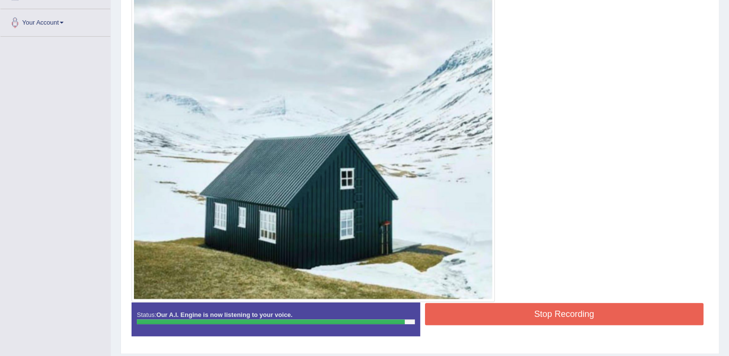
click at [584, 317] on button "Stop Recording" at bounding box center [564, 314] width 279 height 22
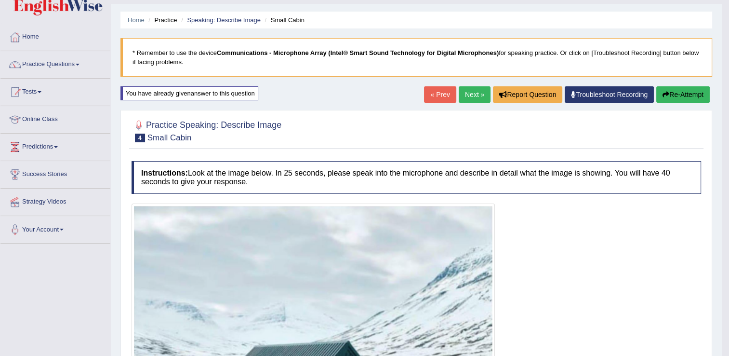
scroll to position [23, 0]
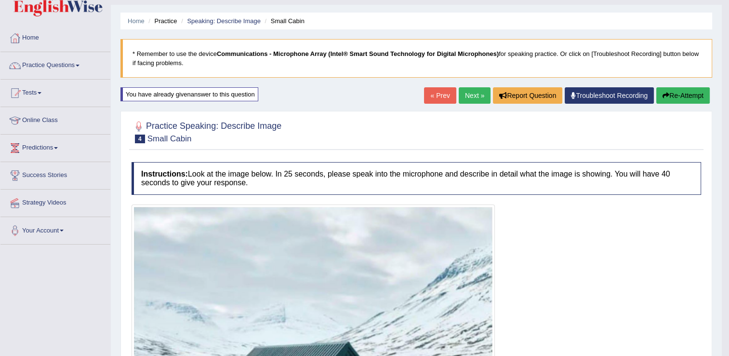
click at [463, 99] on link "Next »" at bounding box center [475, 95] width 32 height 16
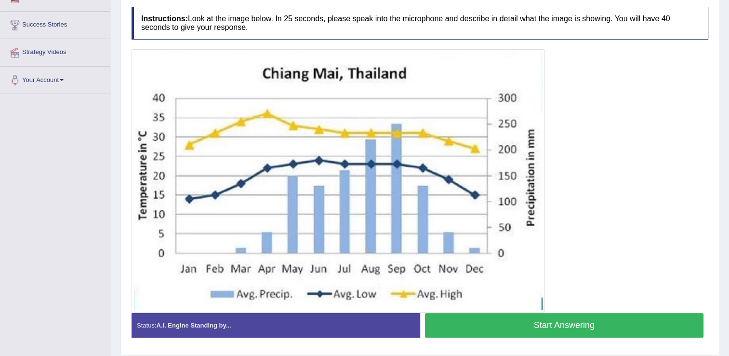
scroll to position [178, 0]
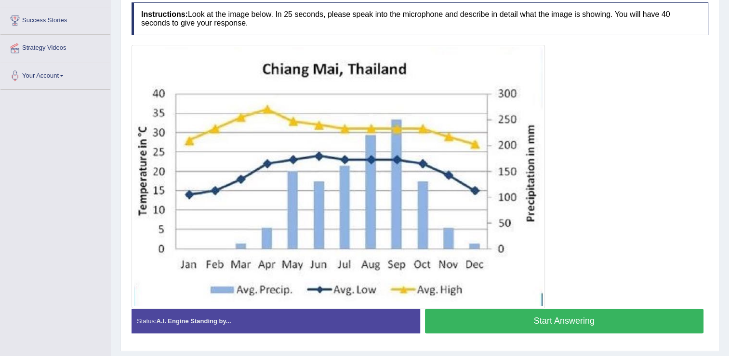
click at [598, 318] on button "Start Answering" at bounding box center [564, 320] width 279 height 25
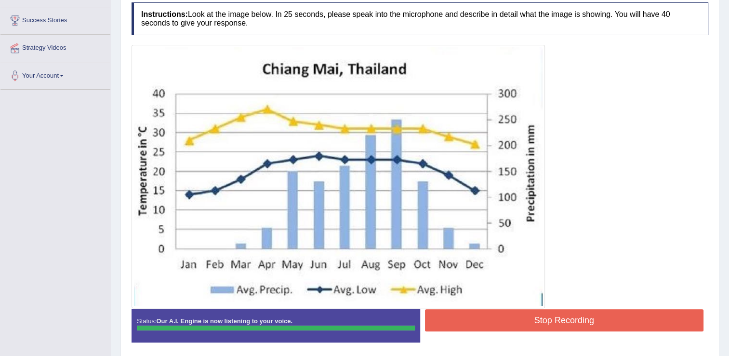
click at [588, 323] on button "Stop Recording" at bounding box center [564, 320] width 279 height 22
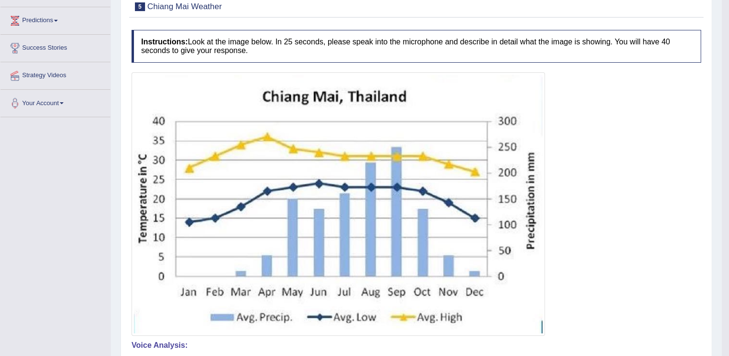
scroll to position [148, 0]
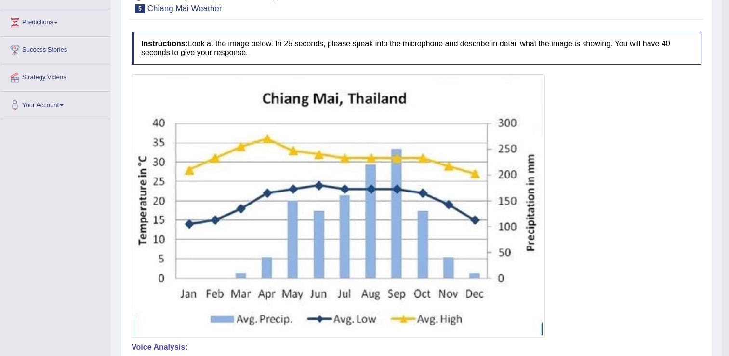
drag, startPoint x: 732, startPoint y: 128, endPoint x: 736, endPoint y: 182, distance: 54.1
click at [728, 182] on html "Toggle navigation Home Practice Questions Speaking Practice Read Aloud Repeat S…" at bounding box center [364, 30] width 729 height 356
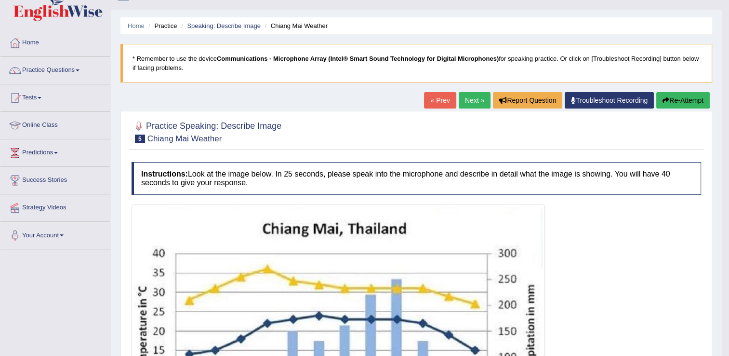
scroll to position [17, 0]
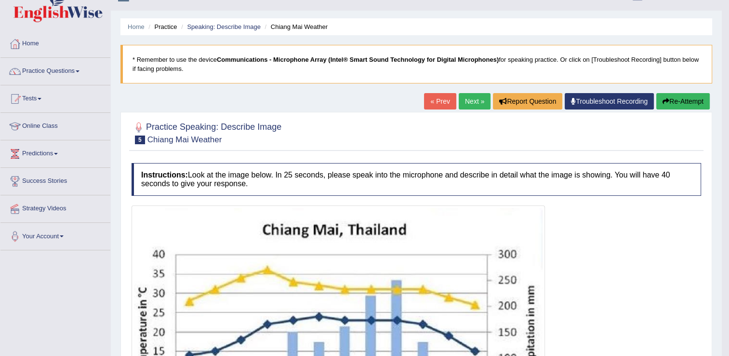
click at [702, 97] on button "Re-Attempt" at bounding box center [682, 101] width 53 height 16
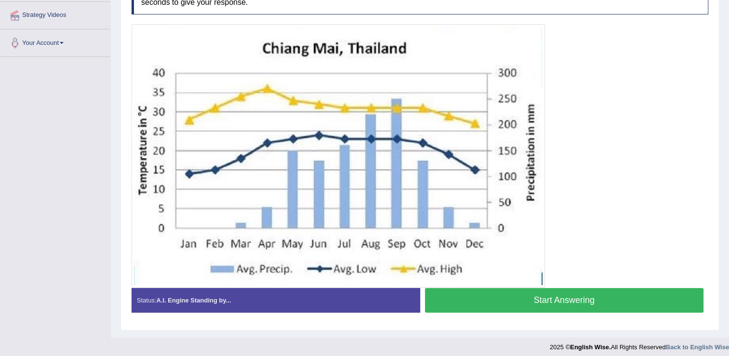
scroll to position [211, 0]
click at [547, 292] on button "Start Answering" at bounding box center [564, 299] width 279 height 25
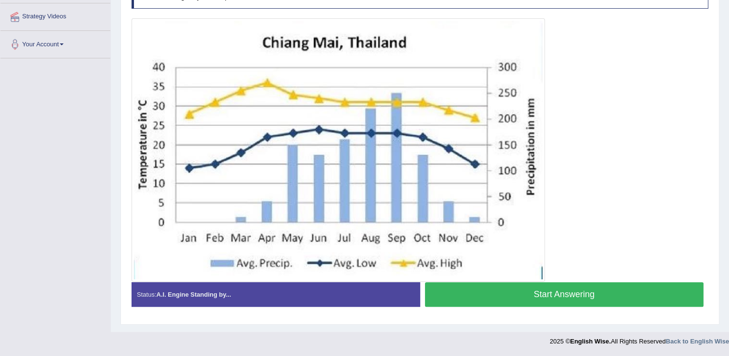
scroll to position [208, 0]
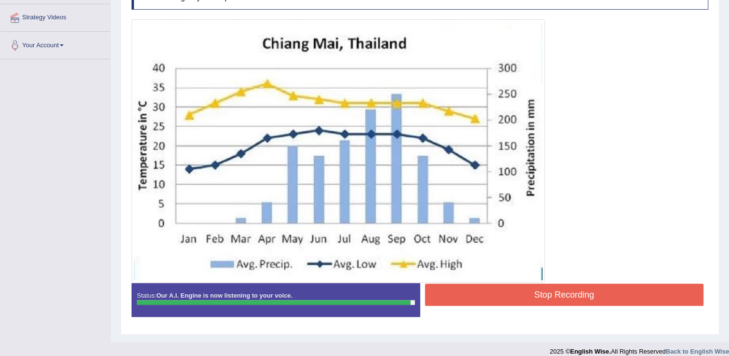
click at [547, 292] on button "Stop Recording" at bounding box center [564, 294] width 279 height 22
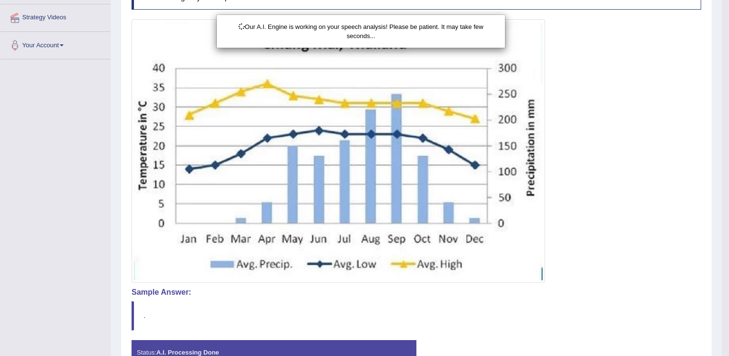
scroll to position [274, 0]
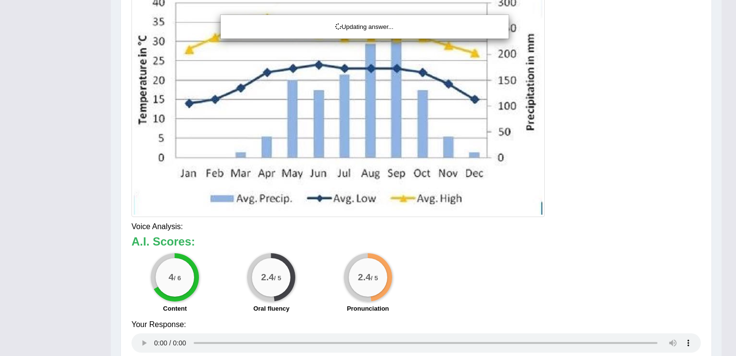
drag, startPoint x: 730, startPoint y: 129, endPoint x: 738, endPoint y: 267, distance: 138.0
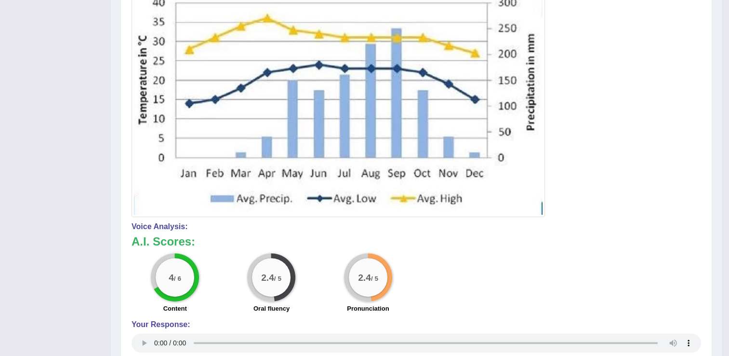
drag, startPoint x: 728, startPoint y: 245, endPoint x: 738, endPoint y: 172, distance: 73.9
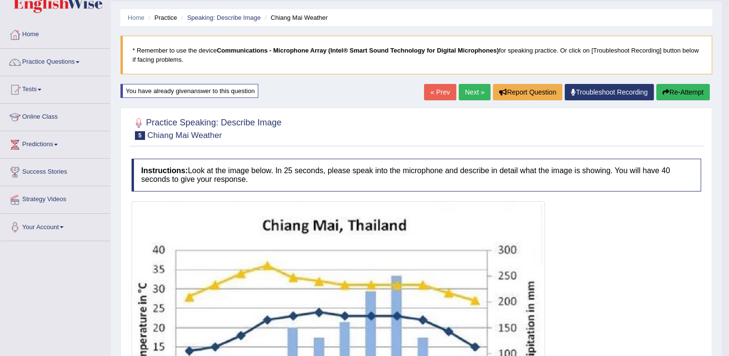
scroll to position [27, 0]
click at [686, 90] on button "Re-Attempt" at bounding box center [682, 91] width 53 height 16
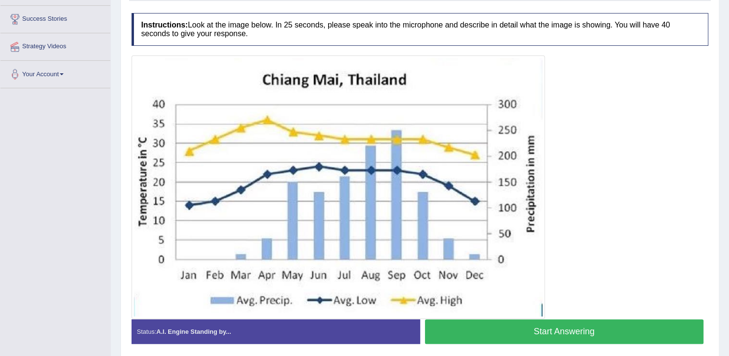
scroll to position [183, 0]
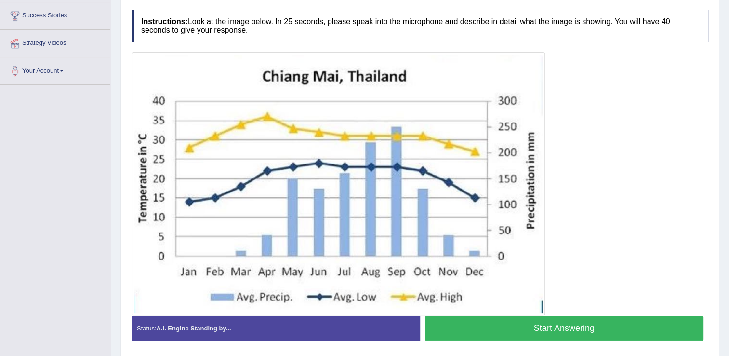
click at [590, 321] on button "Start Answering" at bounding box center [564, 328] width 279 height 25
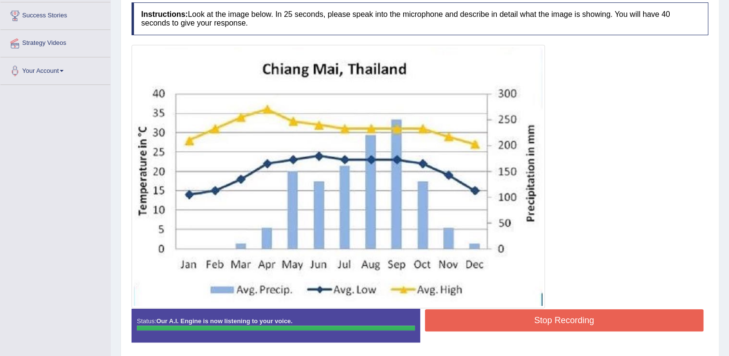
click at [569, 320] on button "Stop Recording" at bounding box center [564, 320] width 279 height 22
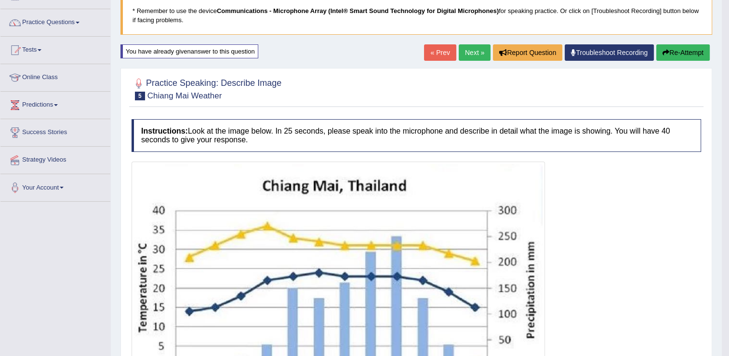
scroll to position [66, 0]
drag, startPoint x: 732, startPoint y: 150, endPoint x: 734, endPoint y: 176, distance: 26.1
click at [729, 176] on html "Toggle navigation Home Practice Questions Speaking Practice Read Aloud Repeat S…" at bounding box center [364, 112] width 729 height 356
click at [673, 63] on div "« Prev Next » Report Question Troubleshoot Recording Re-Attempt" at bounding box center [568, 54] width 288 height 19
click at [673, 56] on button "Re-Attempt" at bounding box center [682, 53] width 53 height 16
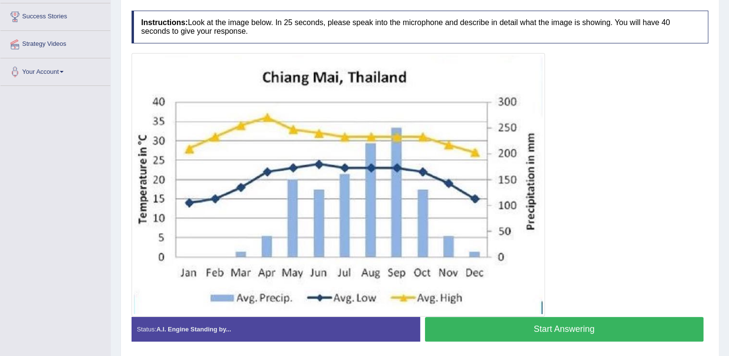
scroll to position [215, 0]
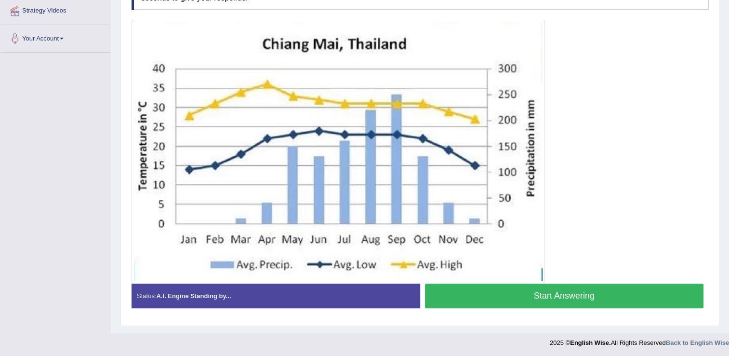
click at [563, 289] on button "Start Answering" at bounding box center [564, 295] width 279 height 25
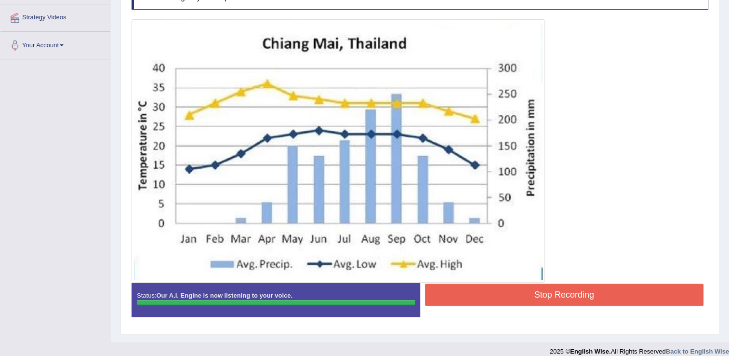
click at [563, 289] on button "Stop Recording" at bounding box center [564, 294] width 279 height 22
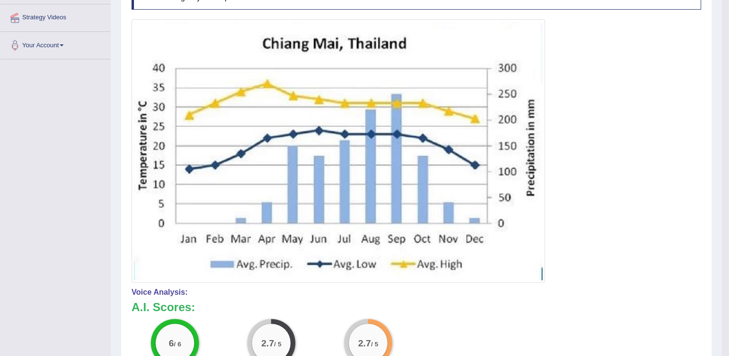
drag, startPoint x: 733, startPoint y: 155, endPoint x: 734, endPoint y: 271, distance: 116.1
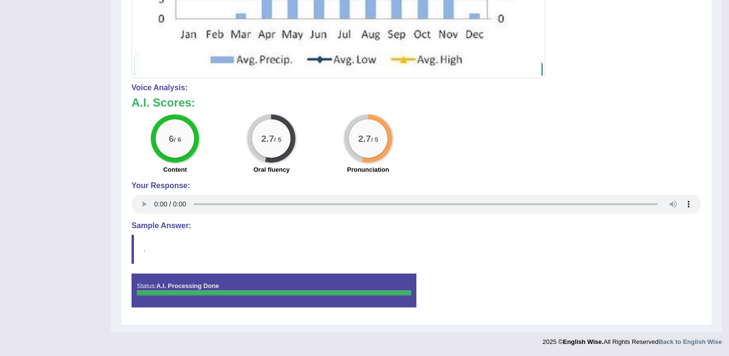
scroll to position [0, 0]
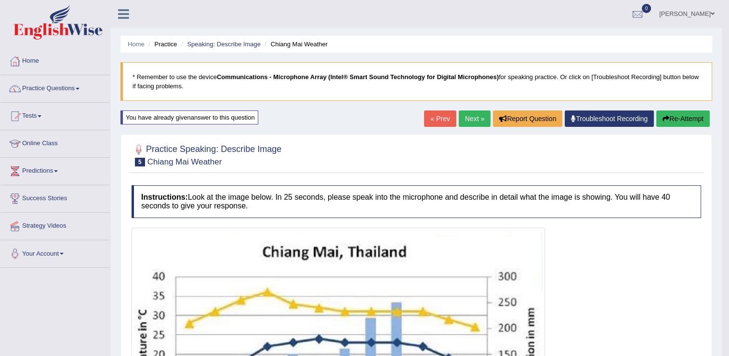
click at [476, 117] on link "Next »" at bounding box center [475, 118] width 32 height 16
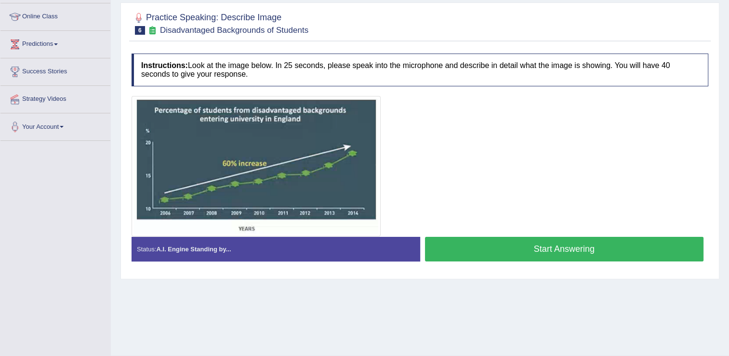
scroll to position [127, 0]
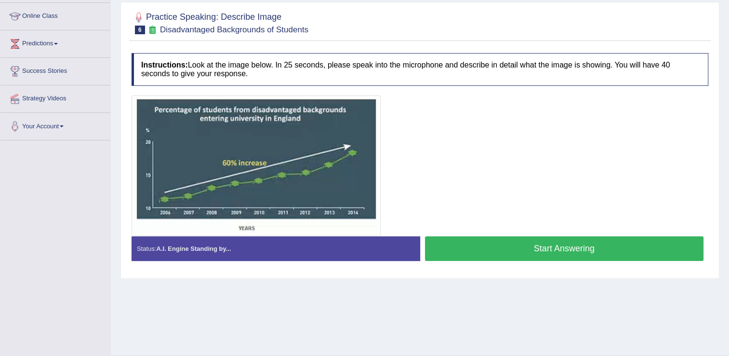
click at [563, 246] on button "Start Answering" at bounding box center [564, 248] width 279 height 25
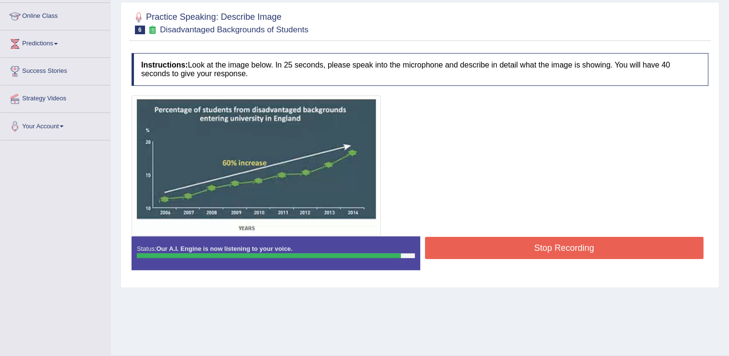
click at [563, 246] on button "Stop Recording" at bounding box center [564, 248] width 279 height 22
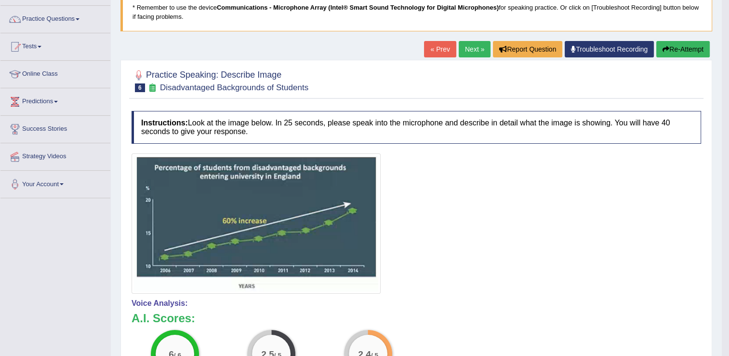
scroll to position [66, 0]
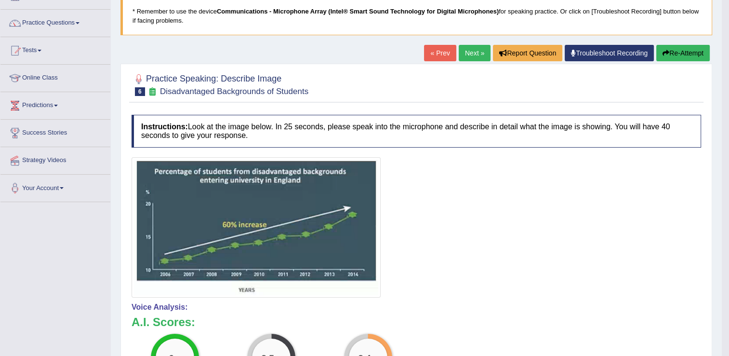
drag, startPoint x: 732, startPoint y: 159, endPoint x: 737, endPoint y: 228, distance: 69.6
click at [729, 228] on html "Toggle navigation Home Practice Questions Speaking Practice Read Aloud Repeat S…" at bounding box center [364, 112] width 729 height 356
click at [683, 55] on button "Re-Attempt" at bounding box center [682, 53] width 53 height 16
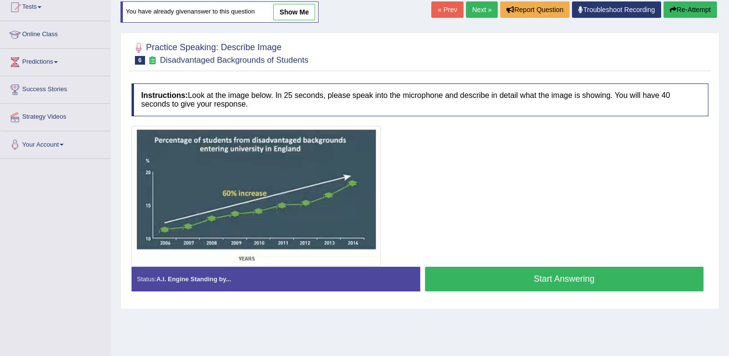
scroll to position [109, 0]
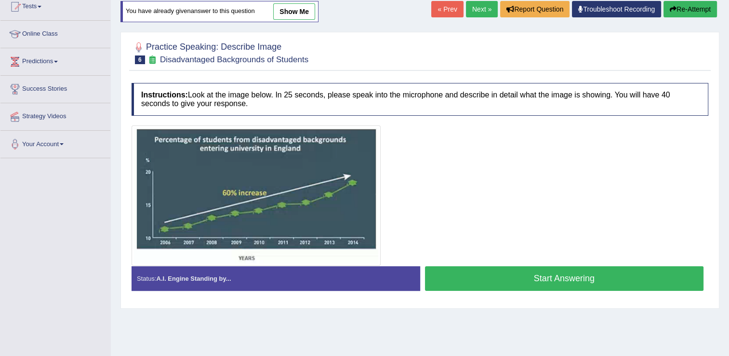
click at [561, 274] on button "Start Answering" at bounding box center [564, 278] width 279 height 25
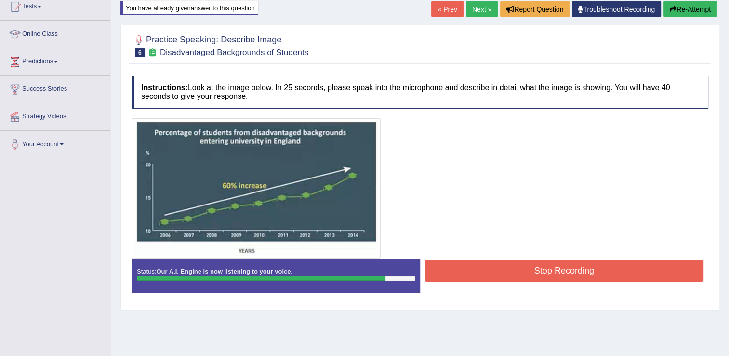
click at [580, 270] on button "Stop Recording" at bounding box center [564, 270] width 279 height 22
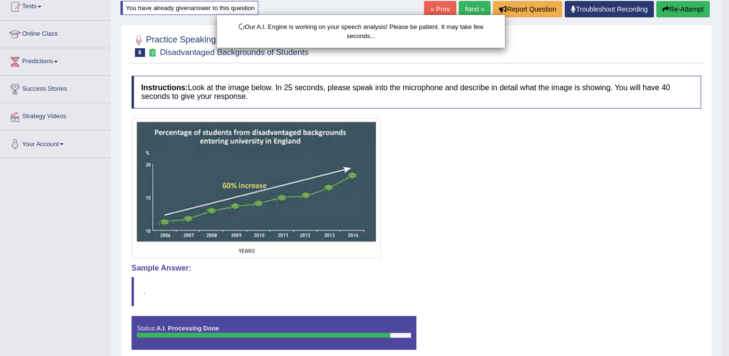
scroll to position [151, 0]
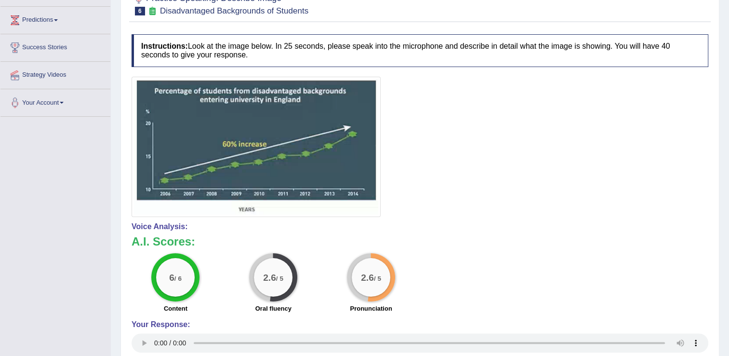
drag, startPoint x: 730, startPoint y: 132, endPoint x: 737, endPoint y: 243, distance: 111.5
click at [728, 205] on html "Toggle navigation Home Practice Questions Speaking Practice Read Aloud Repeat S…" at bounding box center [364, 27] width 729 height 356
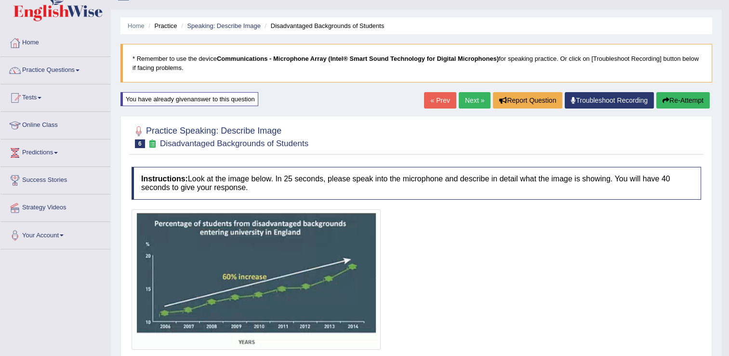
scroll to position [15, 0]
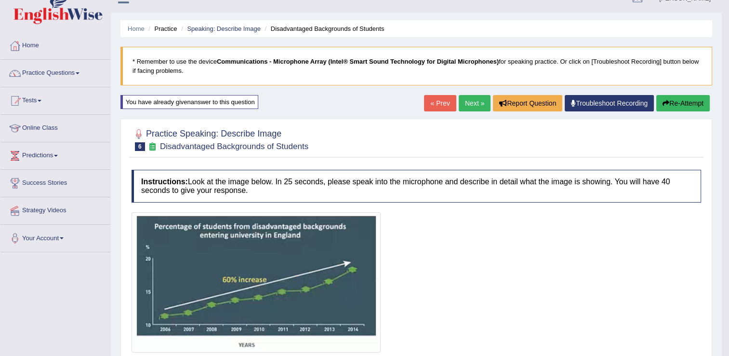
click at [676, 107] on button "Re-Attempt" at bounding box center [682, 103] width 53 height 16
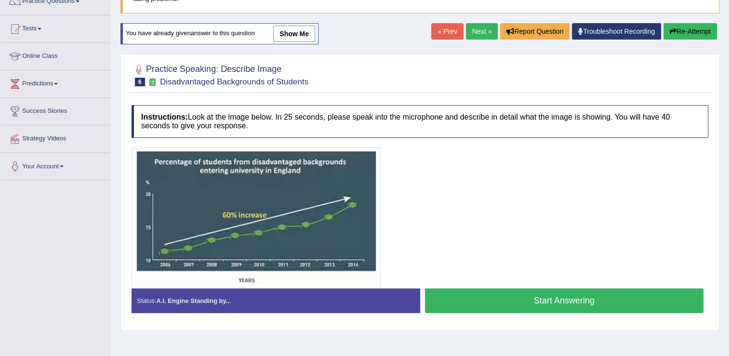
scroll to position [89, 0]
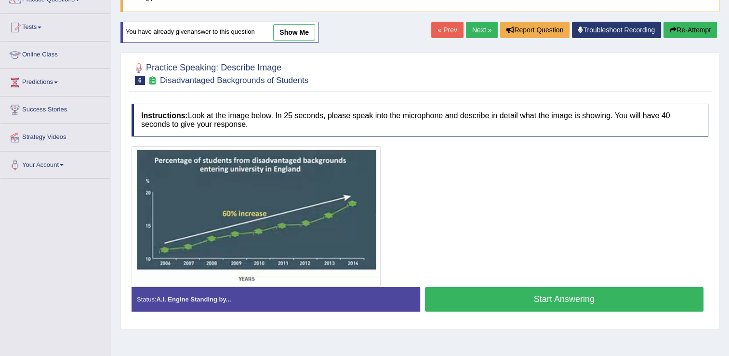
click at [567, 293] on button "Start Answering" at bounding box center [564, 299] width 279 height 25
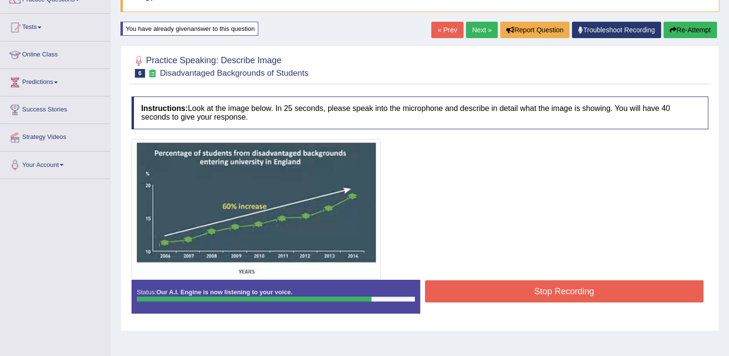
click at [549, 293] on button "Stop Recording" at bounding box center [564, 291] width 279 height 22
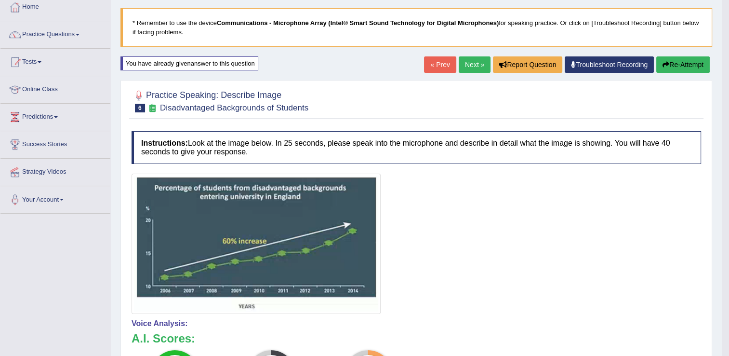
scroll to position [71, 0]
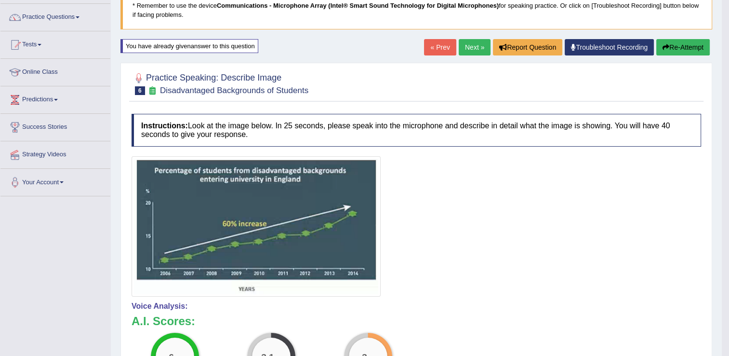
click at [684, 49] on button "Re-Attempt" at bounding box center [682, 47] width 53 height 16
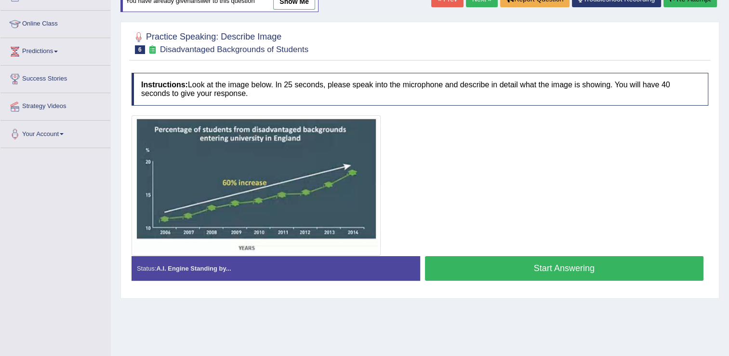
scroll to position [121, 0]
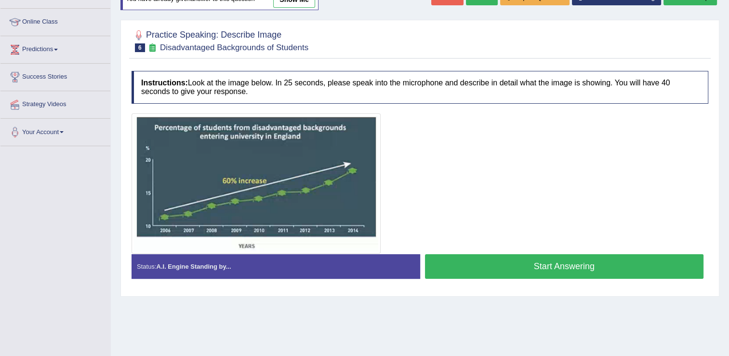
click at [590, 267] on button "Start Answering" at bounding box center [564, 266] width 279 height 25
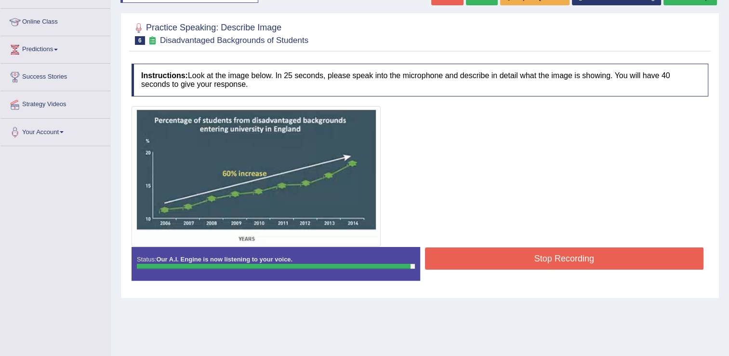
click at [573, 259] on button "Stop Recording" at bounding box center [564, 258] width 279 height 22
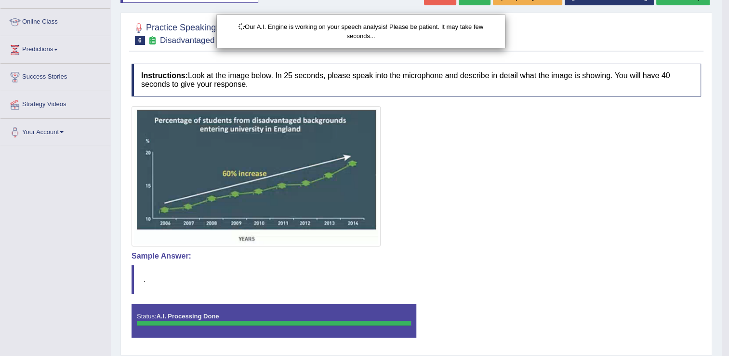
scroll to position [151, 0]
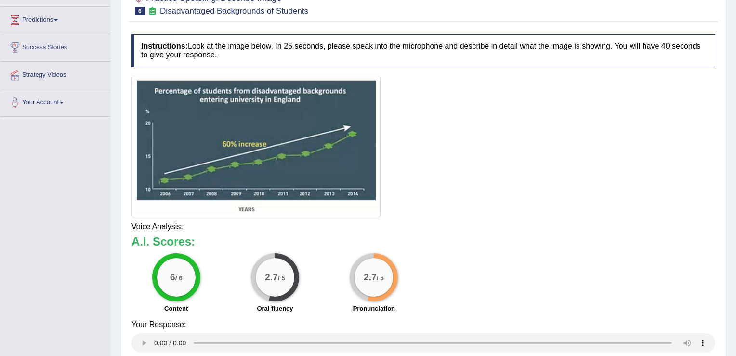
click at [728, 205] on html "Toggle navigation Home Practice Questions Speaking Practice Read Aloud Repeat S…" at bounding box center [368, 27] width 736 height 356
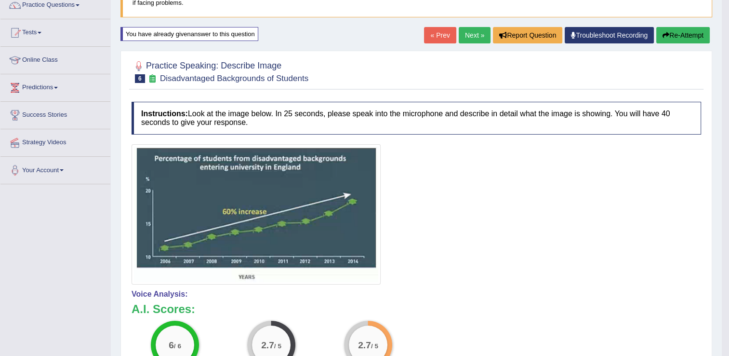
scroll to position [80, 0]
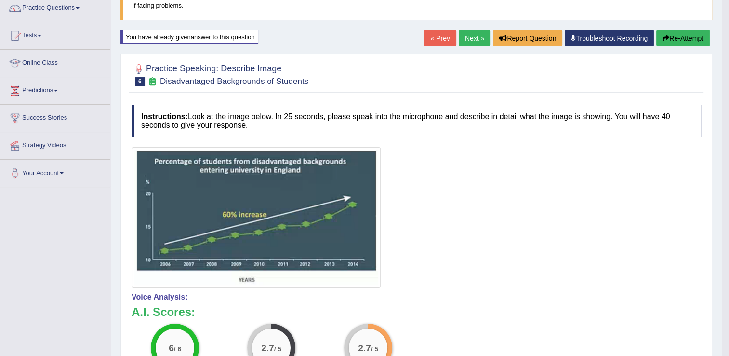
click at [682, 40] on button "Re-Attempt" at bounding box center [682, 38] width 53 height 16
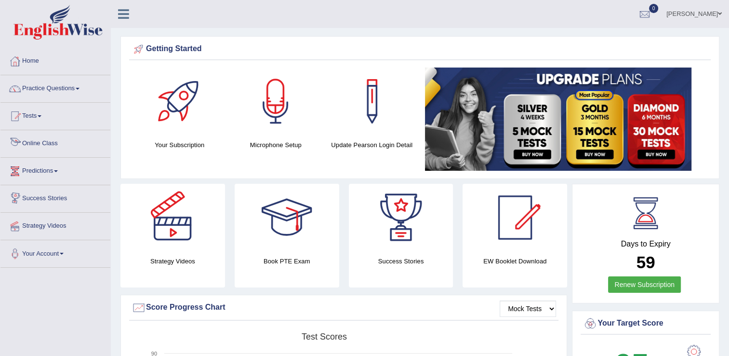
click at [61, 146] on link "Online Class" at bounding box center [55, 142] width 110 height 24
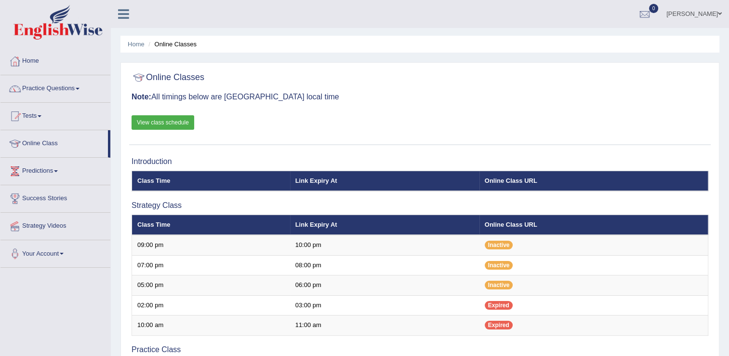
click at [179, 122] on link "View class schedule" at bounding box center [163, 122] width 63 height 14
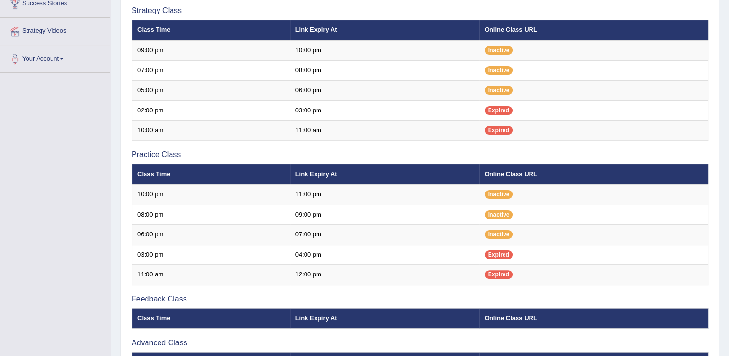
scroll to position [105, 0]
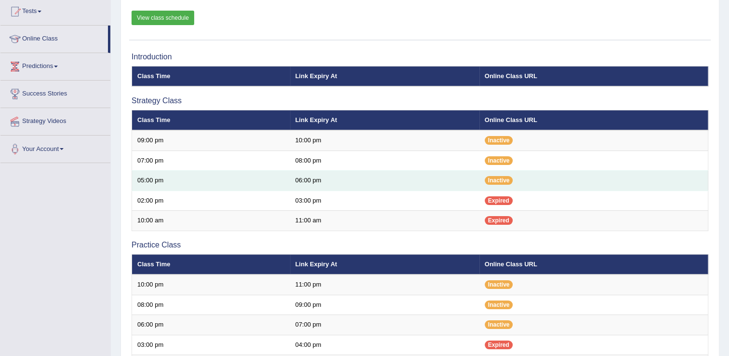
click at [181, 186] on td "05:00 pm" at bounding box center [211, 181] width 158 height 20
click at [164, 178] on td "05:00 pm" at bounding box center [211, 181] width 158 height 20
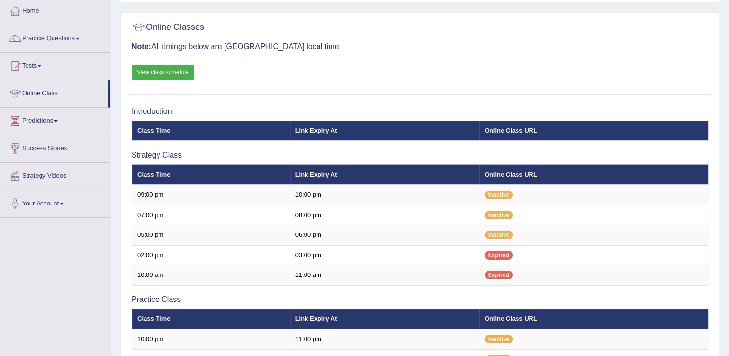
scroll to position [51, 0]
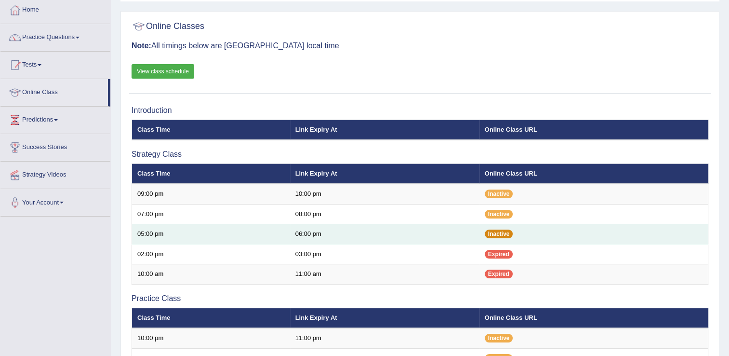
click at [498, 236] on span "Inactive" at bounding box center [499, 233] width 28 height 9
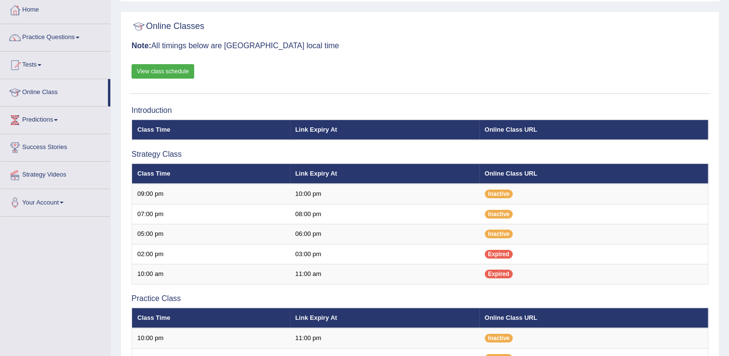
click at [176, 67] on link "View class schedule" at bounding box center [163, 71] width 63 height 14
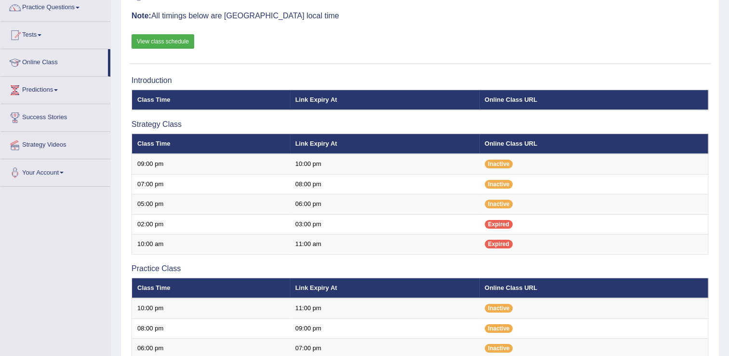
scroll to position [84, 0]
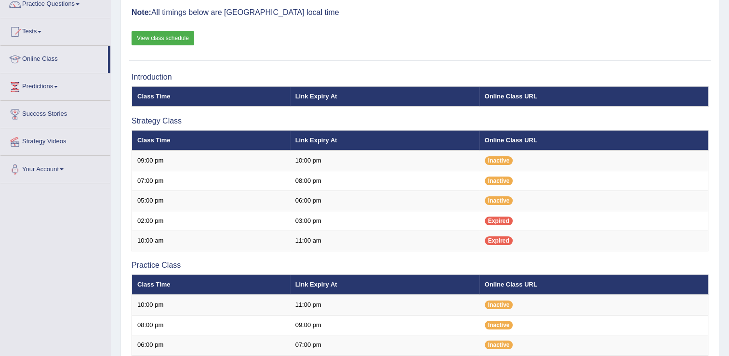
click at [499, 31] on div "Online Classes Note: All timings below are Melbourne local time View class sche…" at bounding box center [419, 22] width 581 height 78
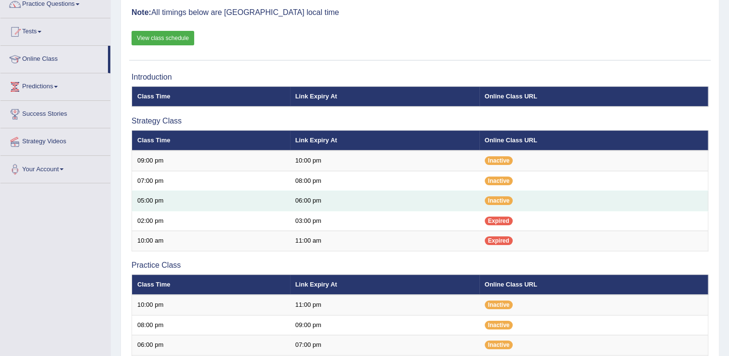
click at [310, 202] on td "06:00 pm" at bounding box center [384, 201] width 189 height 20
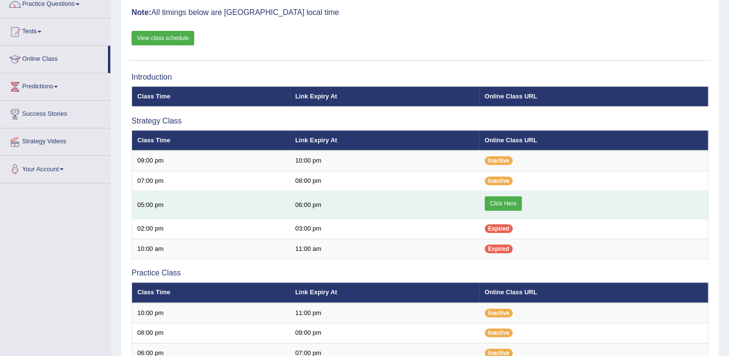
click at [504, 202] on link "Click Here" at bounding box center [503, 203] width 37 height 14
click at [491, 205] on link "Click Here" at bounding box center [503, 203] width 37 height 14
click at [506, 201] on link "Click Here" at bounding box center [503, 203] width 37 height 14
click at [496, 201] on link "Click Here" at bounding box center [503, 203] width 37 height 14
click at [507, 198] on link "Click Here" at bounding box center [503, 203] width 37 height 14
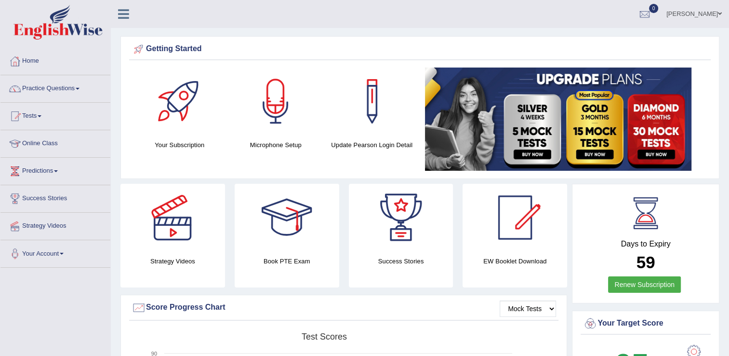
click at [131, 110] on div "Your Subscription Microphone Setup Update [PERSON_NAME] Login Detail" at bounding box center [419, 120] width 581 height 106
